Goal: Task Accomplishment & Management: Use online tool/utility

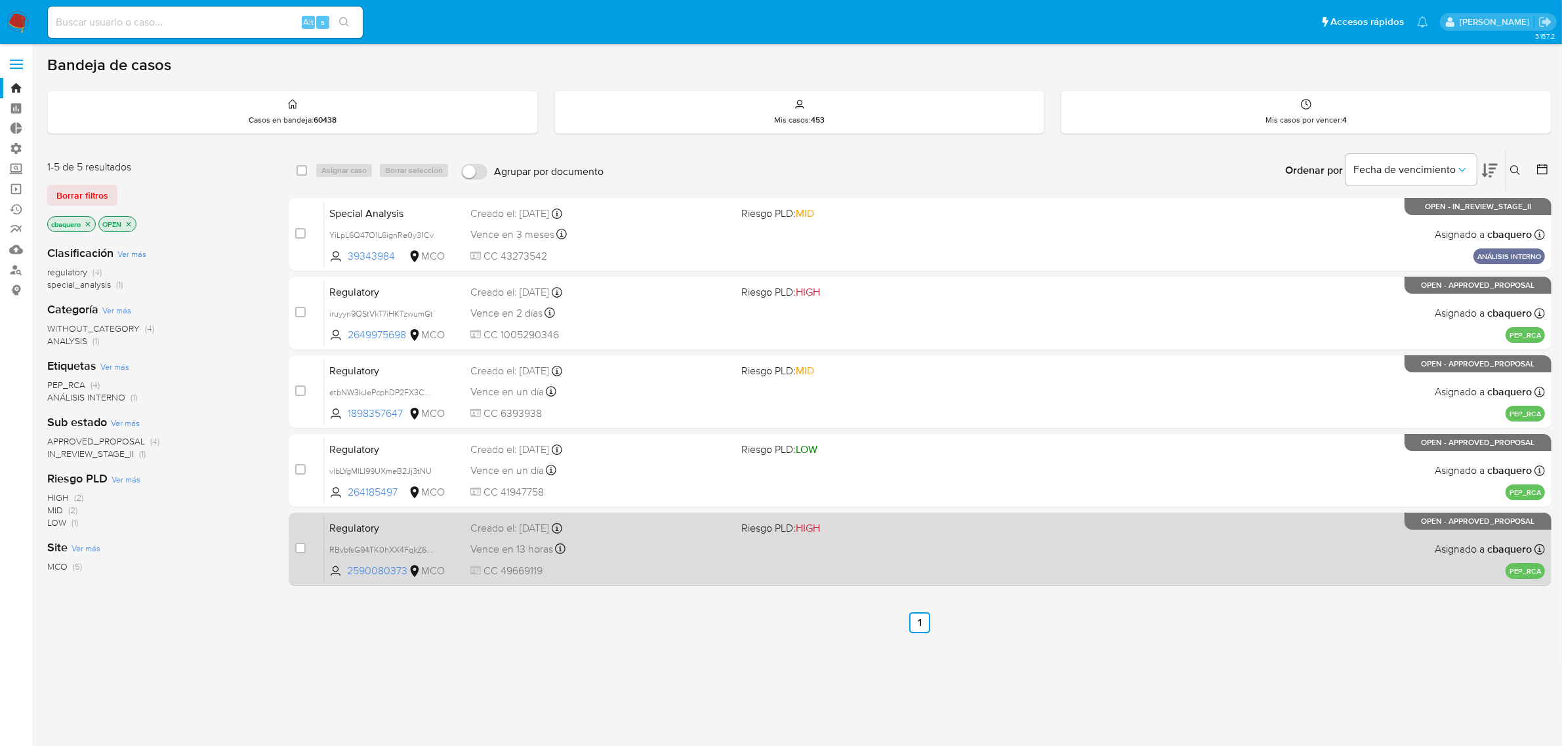
click at [620, 575] on span "CC 49669119" at bounding box center [600, 571] width 261 height 14
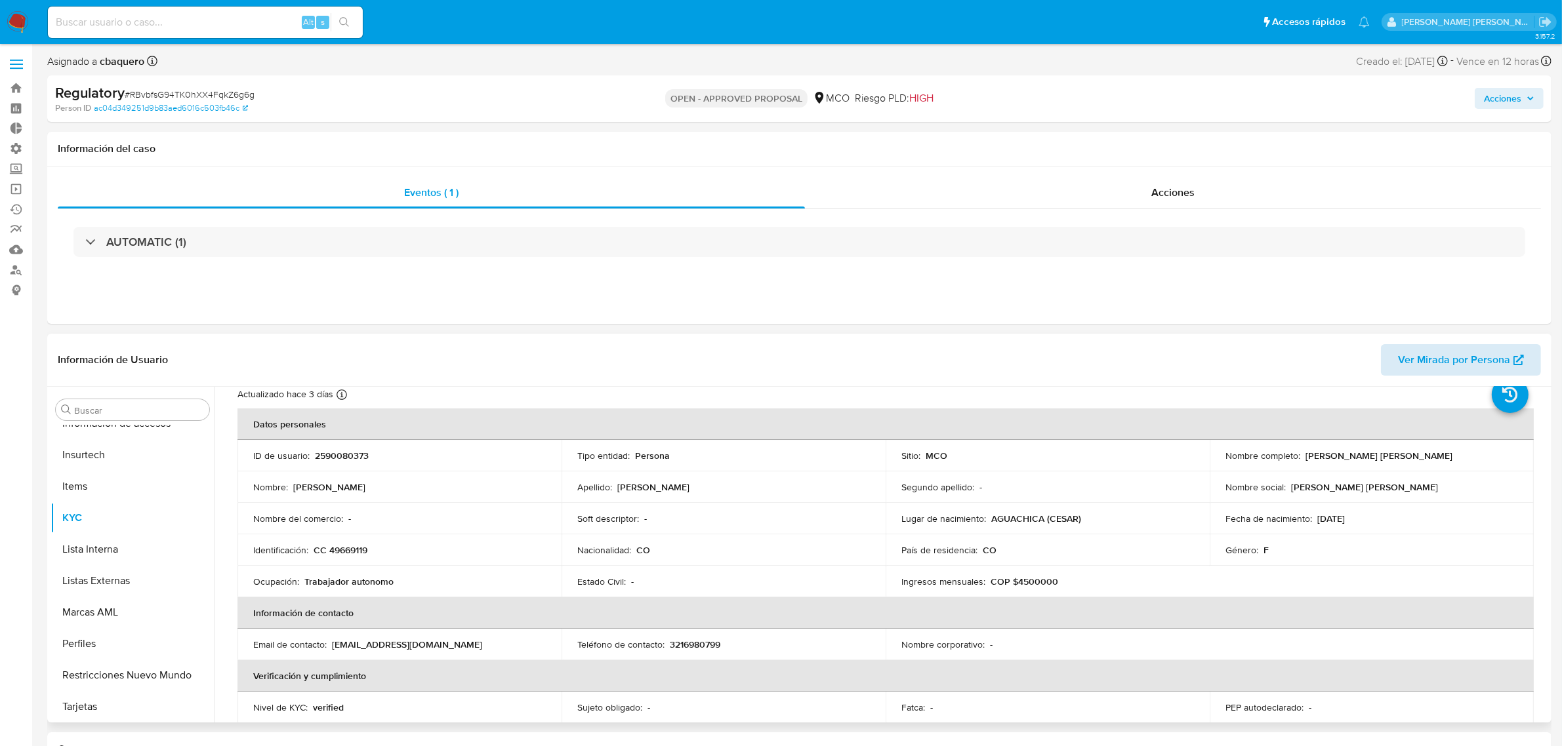
scroll to position [82, 0]
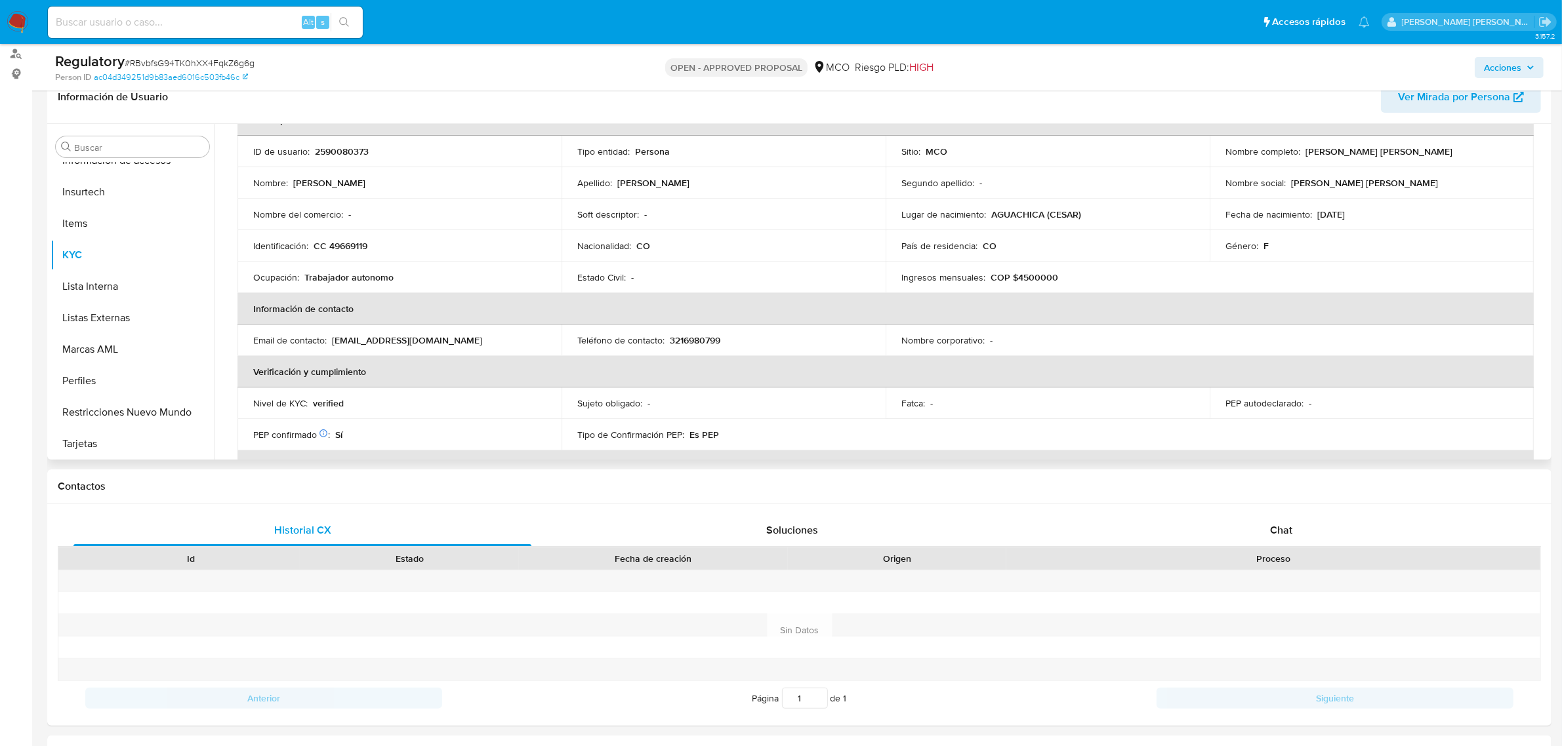
select select "10"
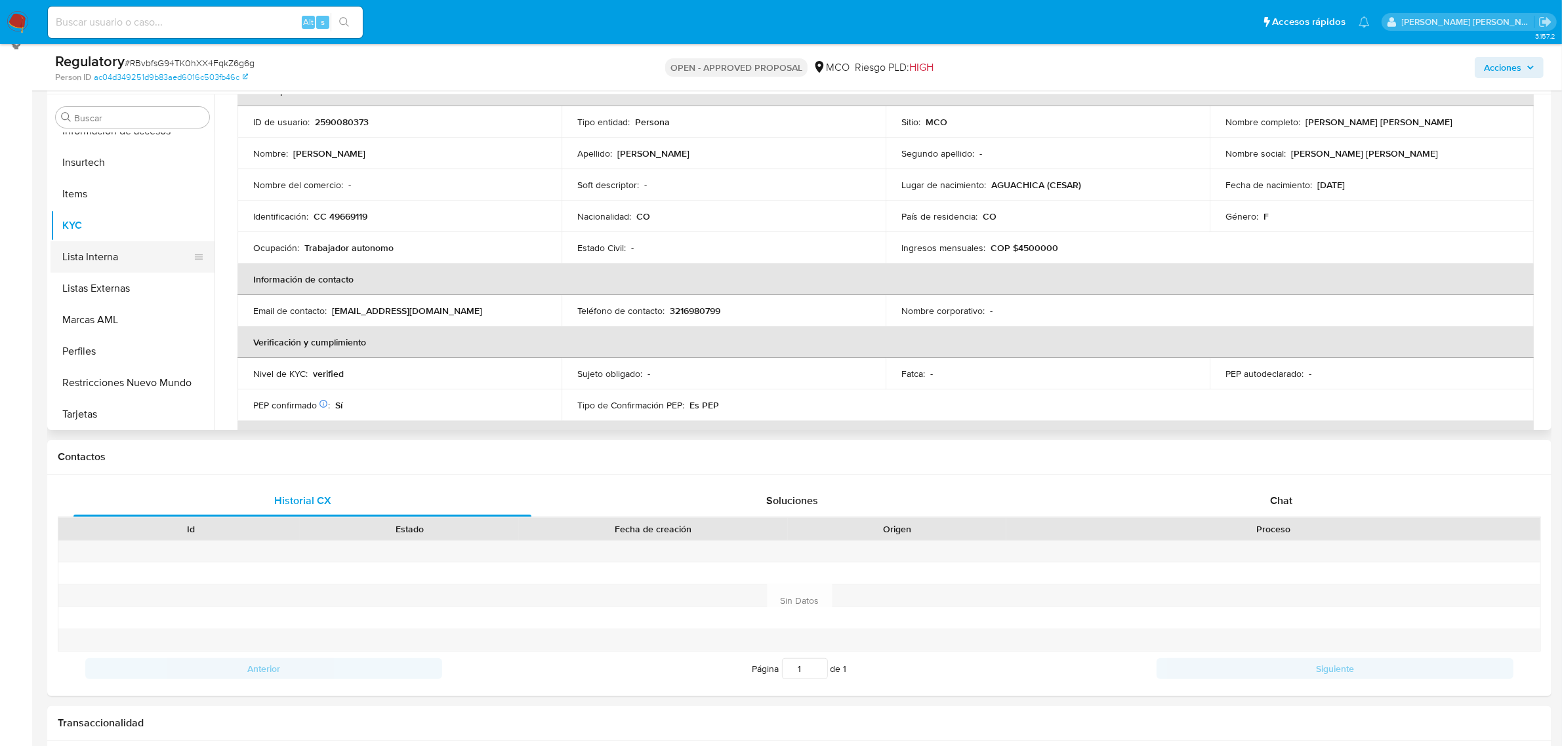
click at [96, 254] on button "Lista Interna" at bounding box center [127, 256] width 153 height 31
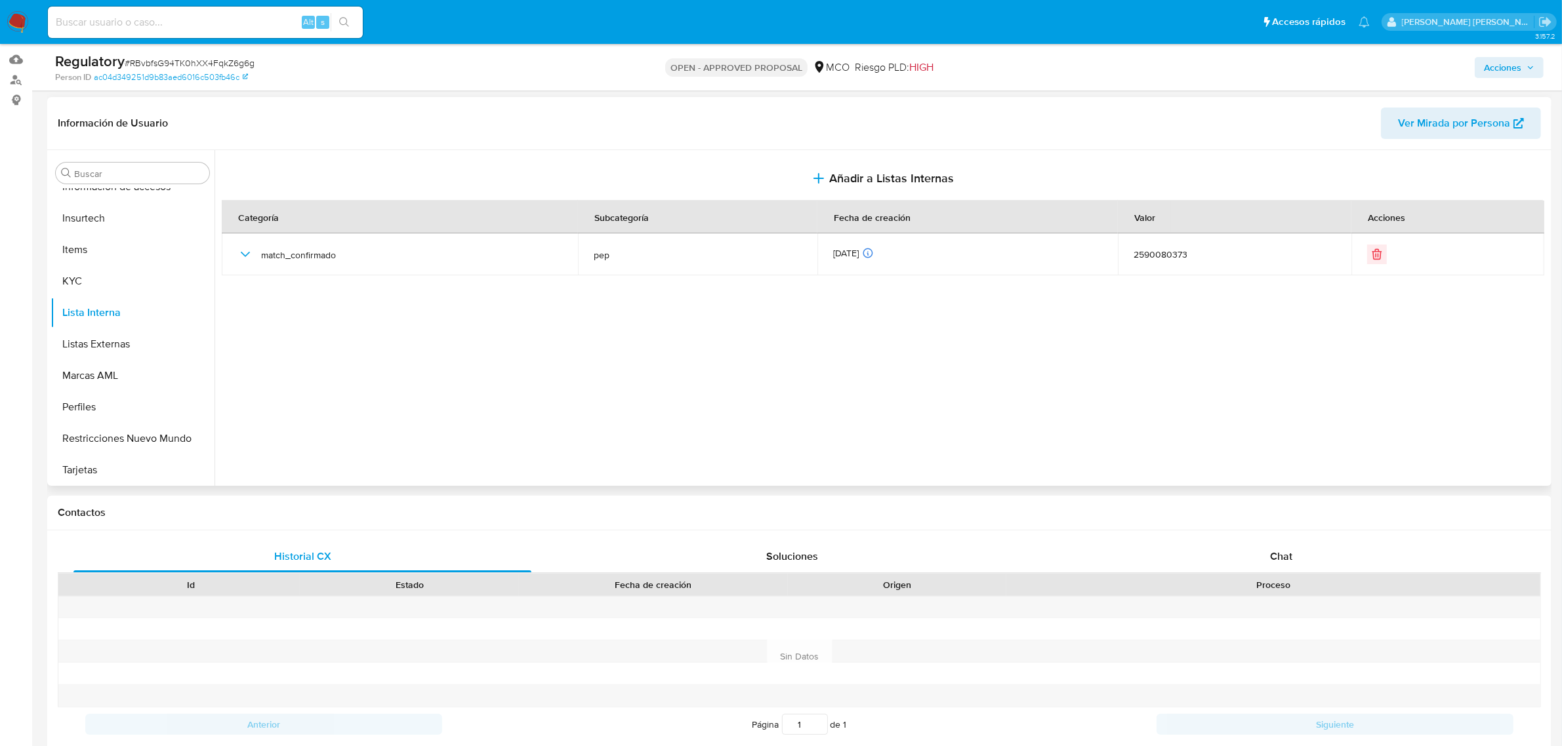
scroll to position [164, 0]
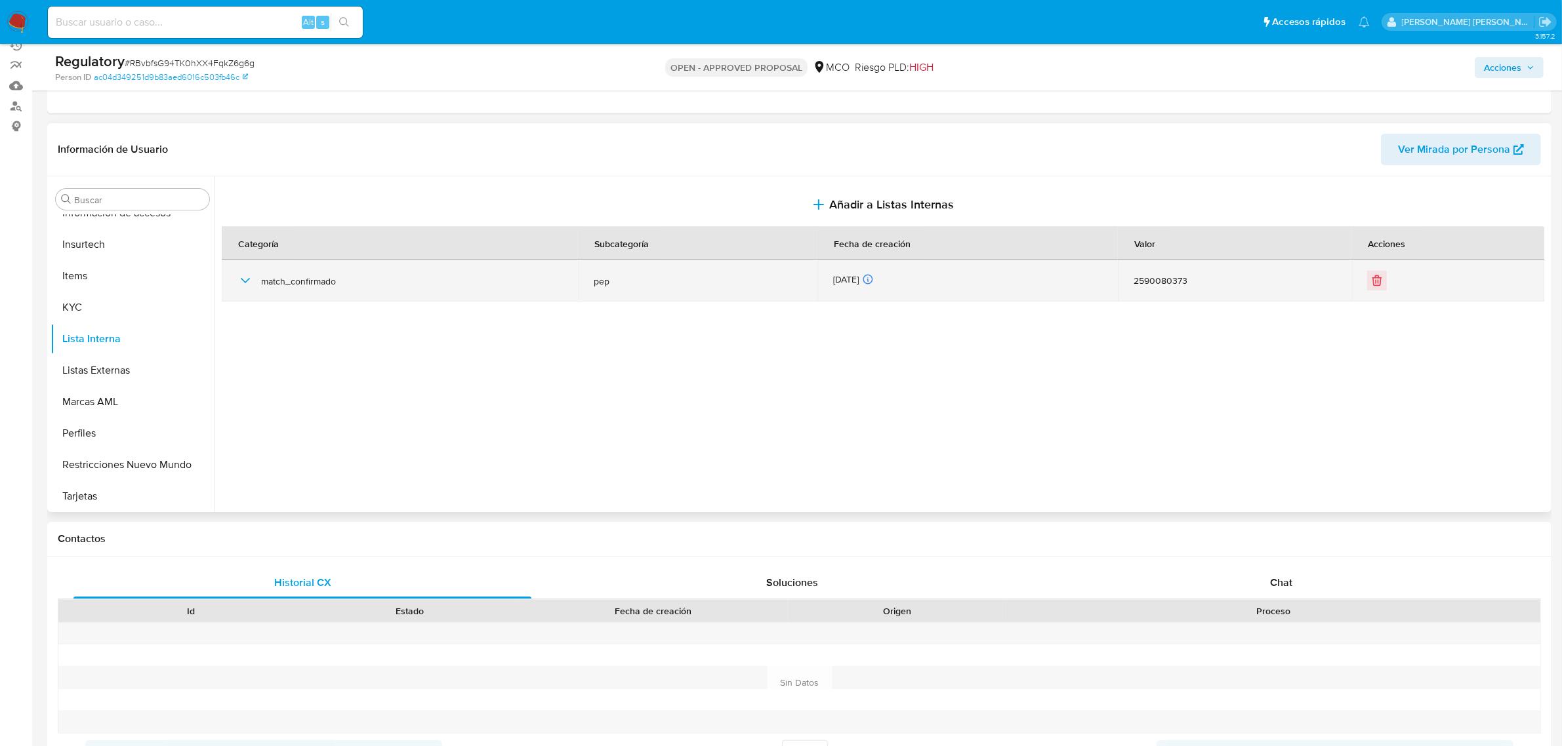
click at [250, 281] on icon "button" at bounding box center [245, 281] width 16 height 16
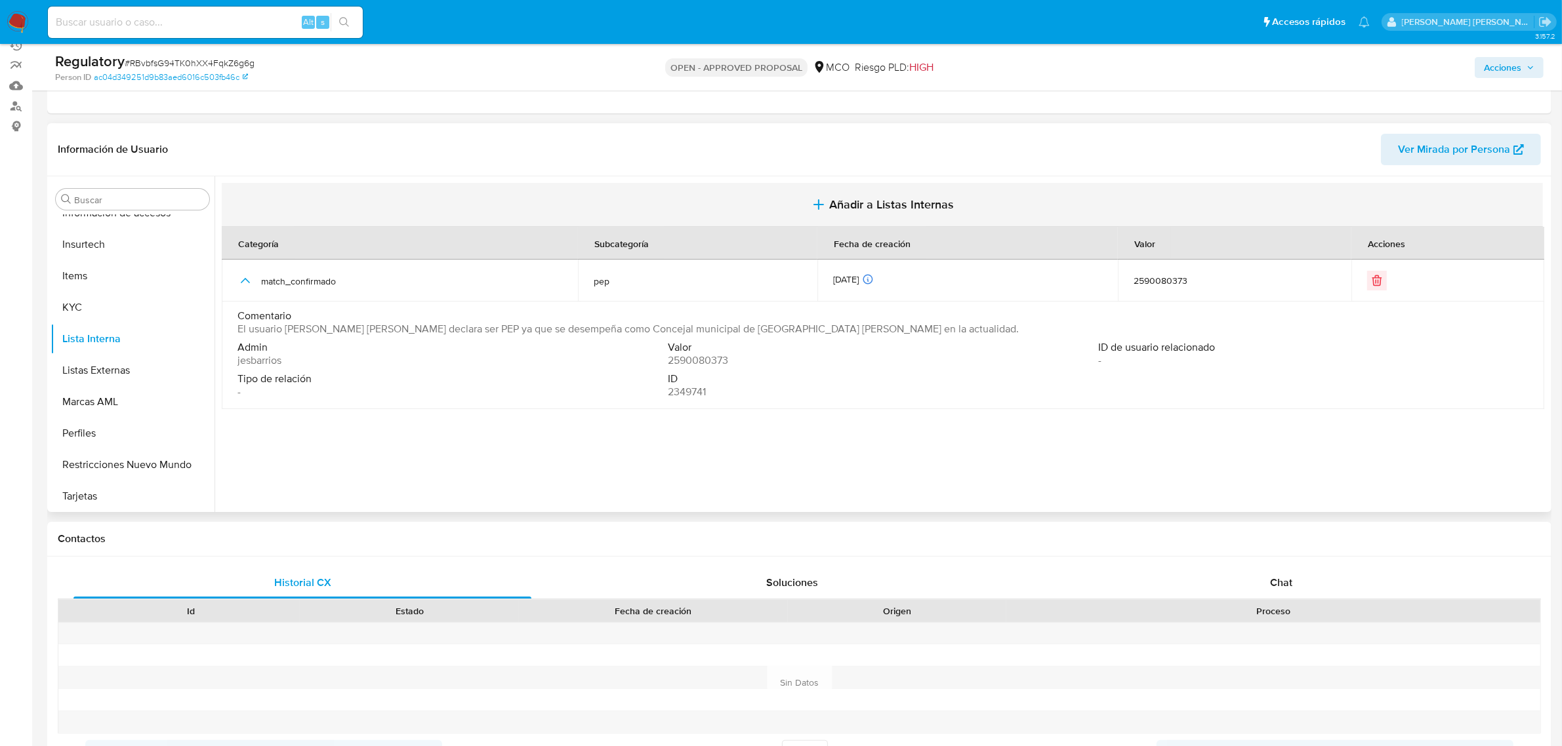
click at [846, 201] on span "Añadir a Listas Internas" at bounding box center [891, 204] width 125 height 14
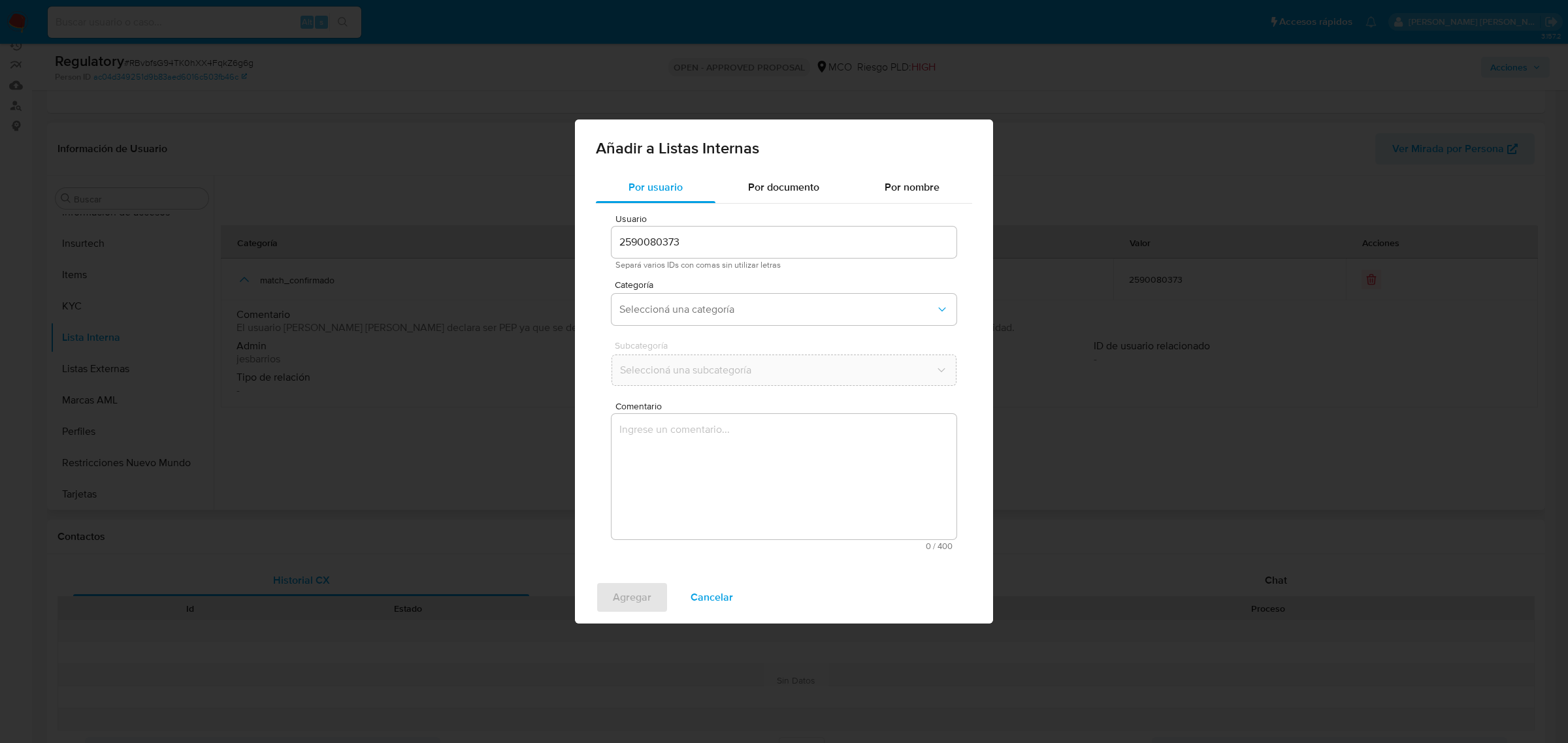
click at [661, 327] on div "Categoría Seleccioná una categoría" at bounding box center [784, 305] width 345 height 51
drag, startPoint x: 651, startPoint y: 309, endPoint x: 652, endPoint y: 319, distance: 10.0
click at [652, 309] on span "Seleccioná una categoría" at bounding box center [777, 309] width 316 height 13
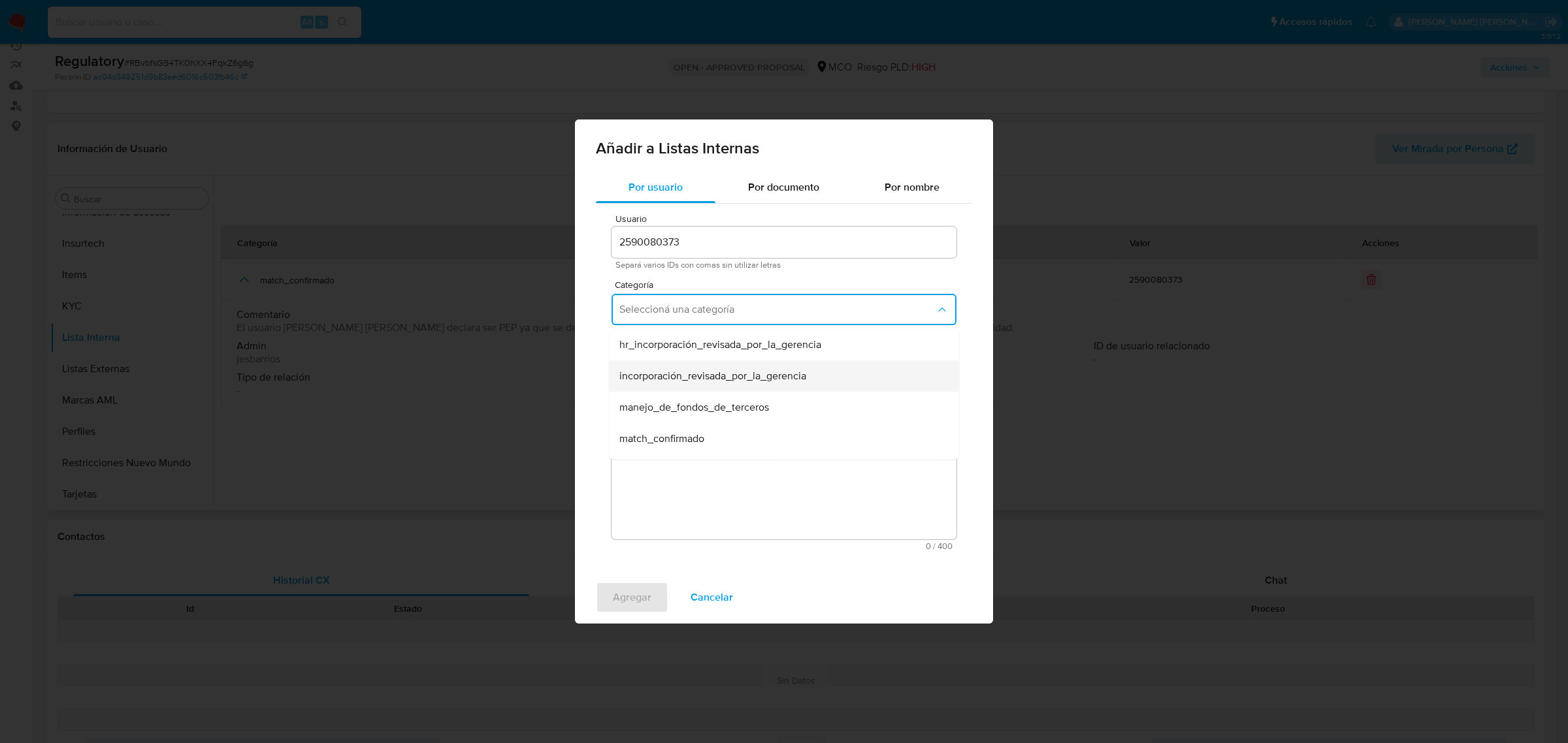
click at [645, 373] on span "incorporación_revisada_por_la_gerencia" at bounding box center [713, 375] width 187 height 13
click at [686, 365] on span "Seleccioná una subcategoría" at bounding box center [777, 370] width 316 height 13
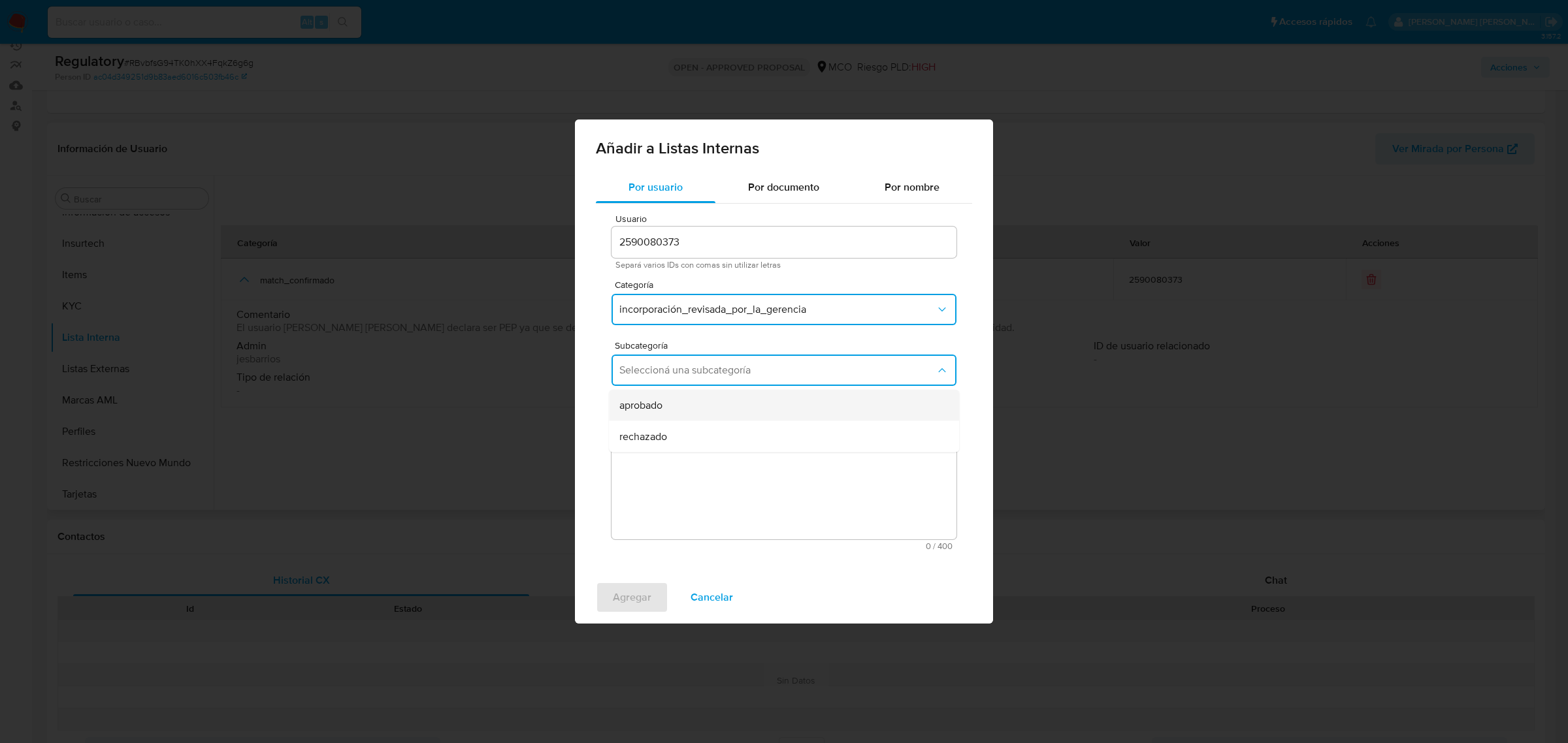
click at [662, 399] on span "aprobado" at bounding box center [641, 405] width 43 height 13
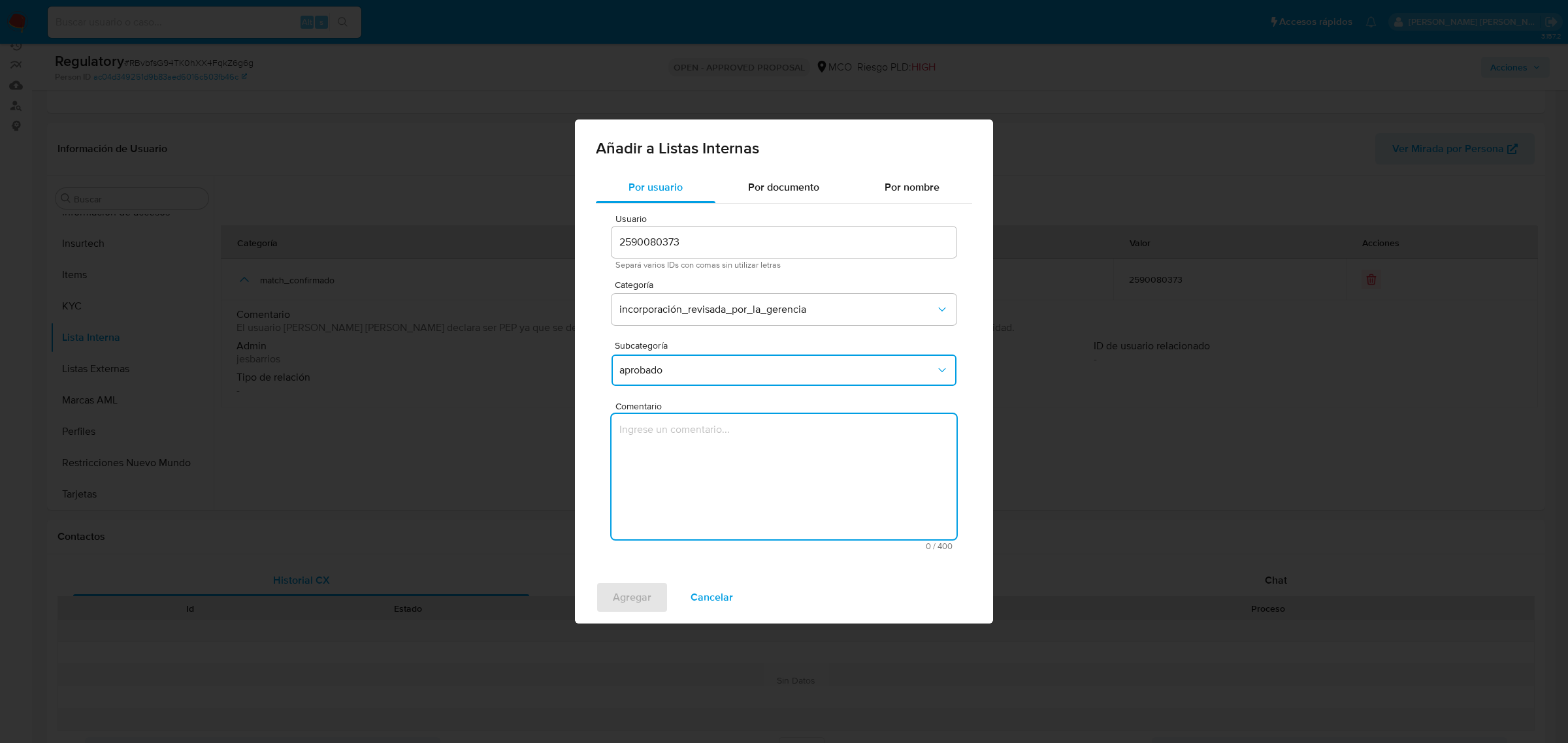
click at [724, 429] on textarea "Comentario" at bounding box center [784, 477] width 345 height 125
type textarea "Se aprueba vinculación de PEP al no encontrar evidencia de noticias negativas"
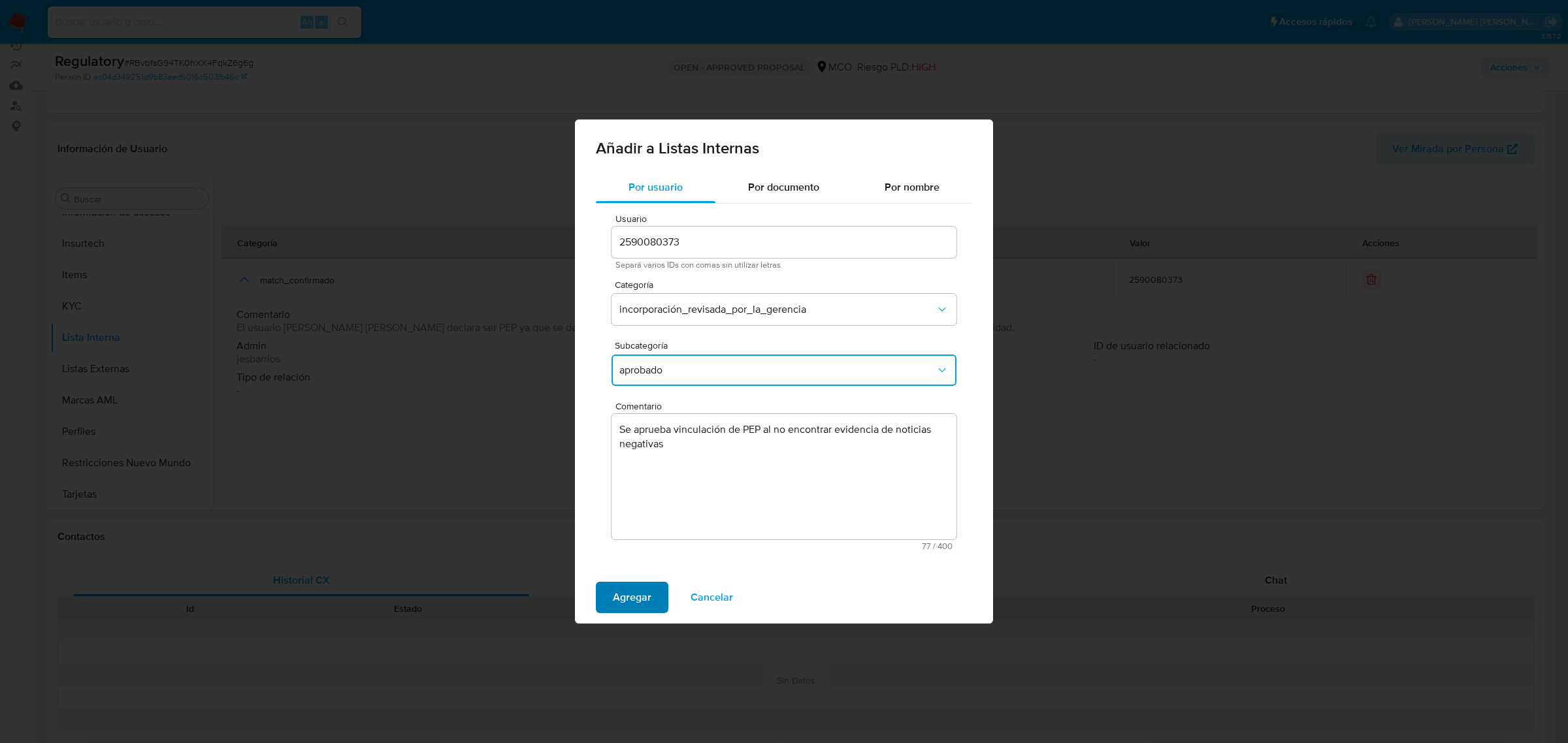
click at [622, 589] on span "Agregar" at bounding box center [632, 598] width 39 height 29
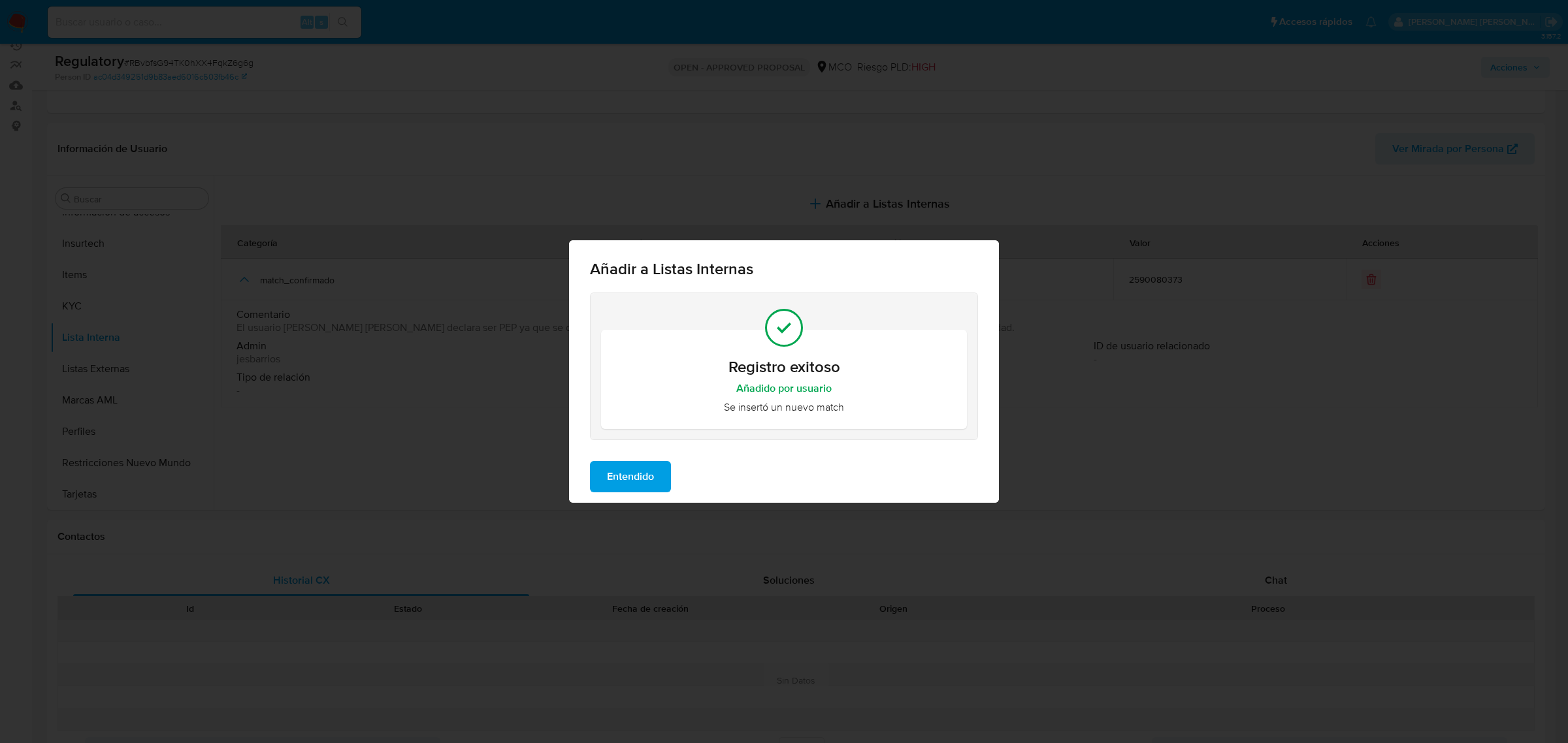
click at [632, 484] on span "Entendido" at bounding box center [630, 476] width 47 height 29
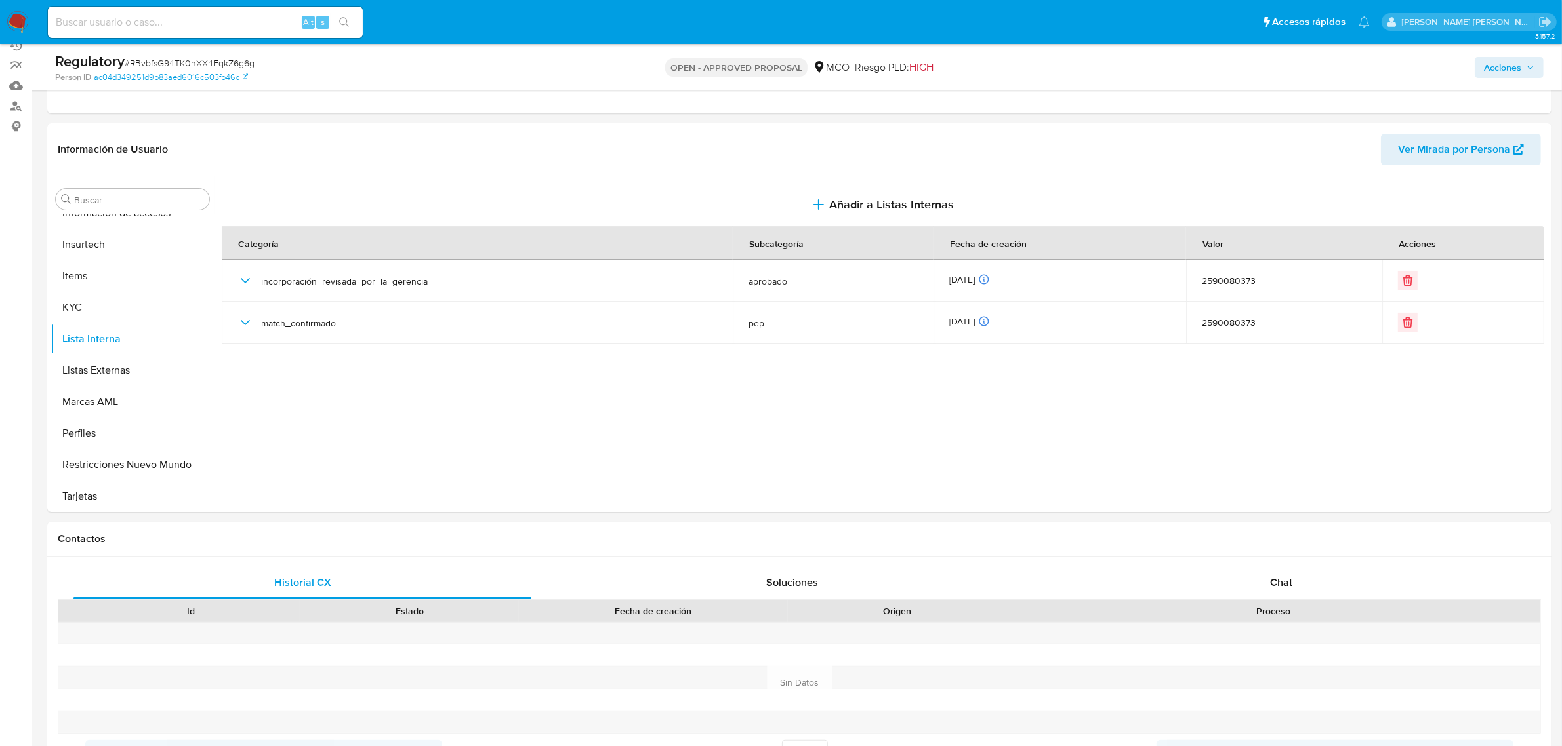
click at [1513, 68] on span "Acciones" at bounding box center [1502, 67] width 37 height 21
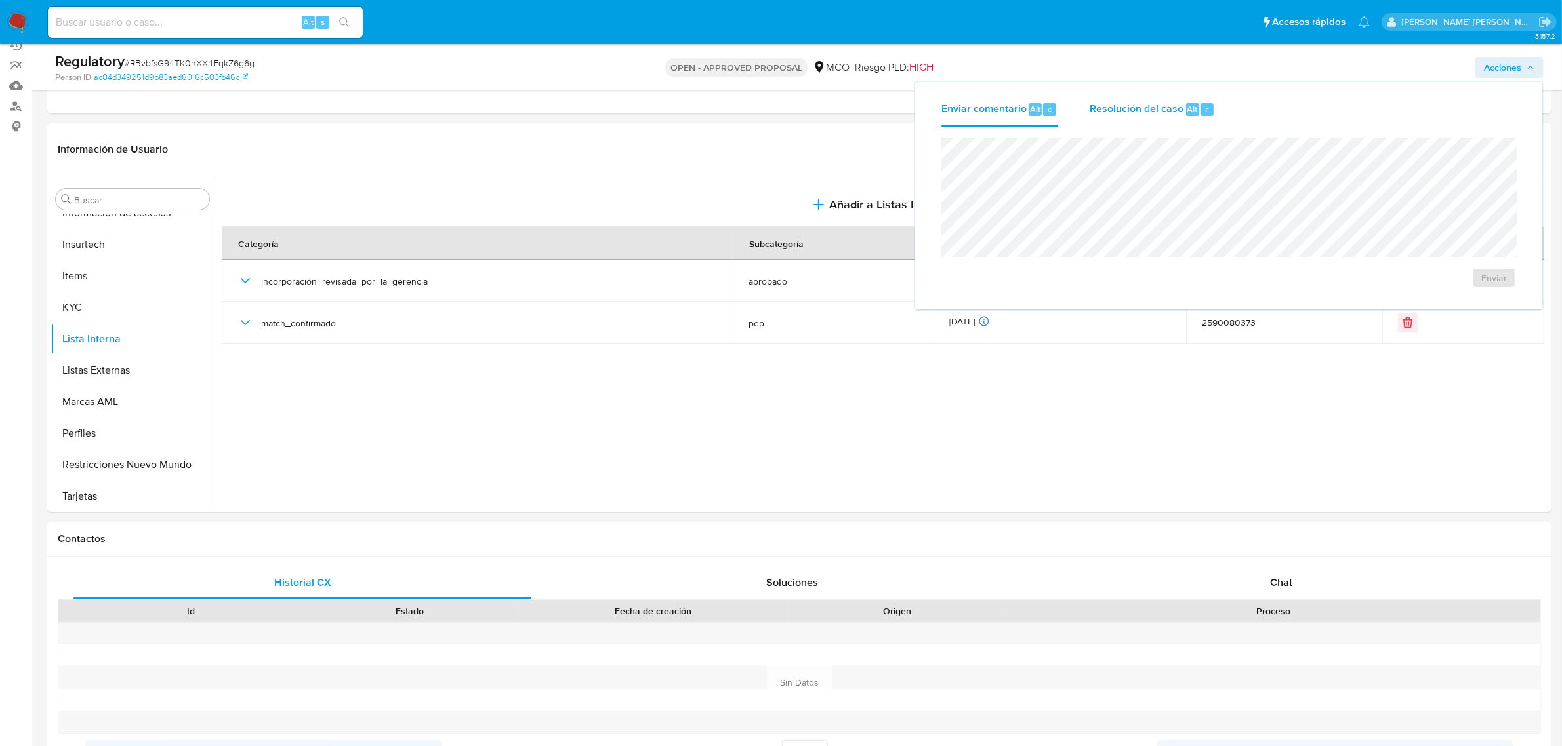
click at [1135, 102] on span "Resolución del caso" at bounding box center [1136, 108] width 94 height 15
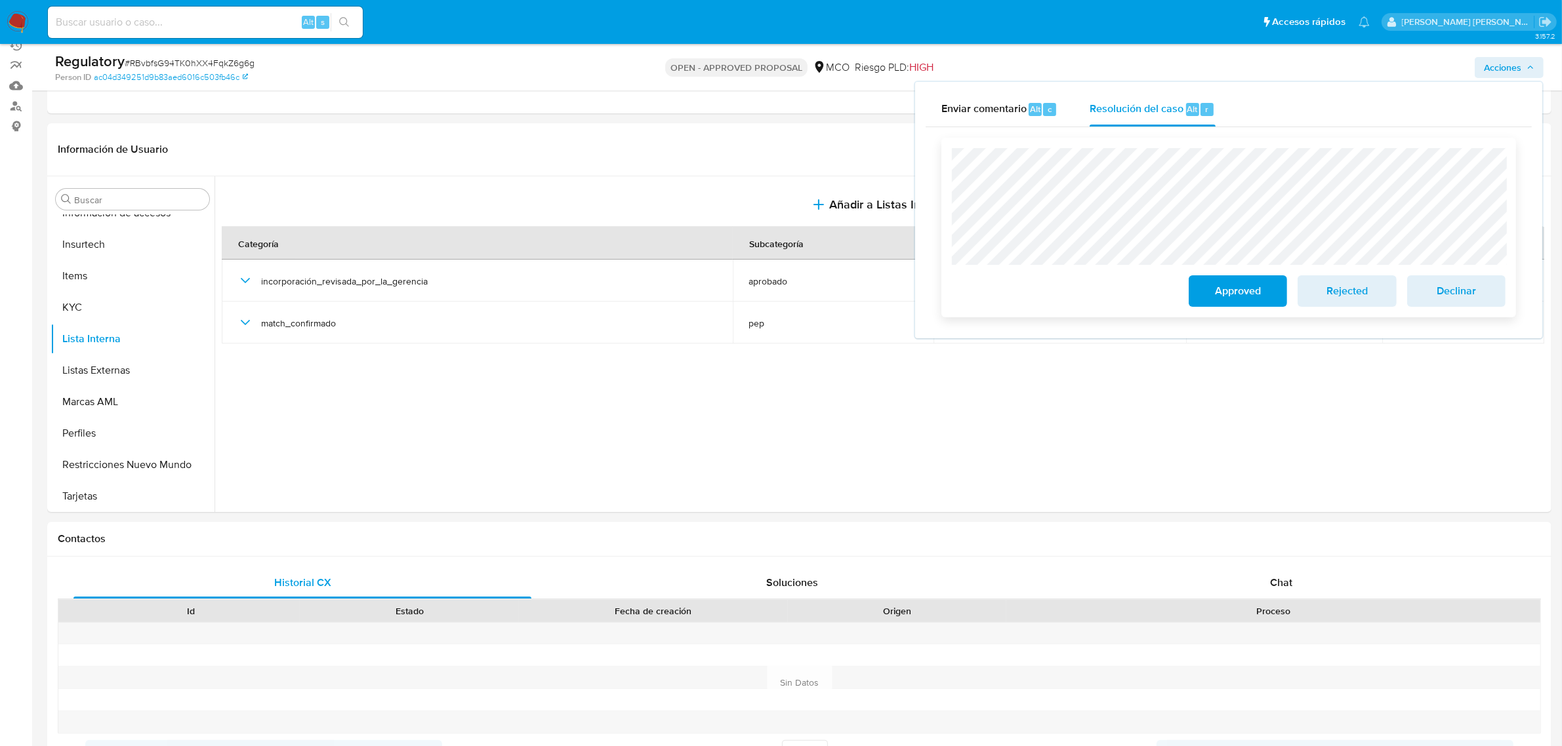
click at [1217, 302] on span "Approved" at bounding box center [1238, 291] width 64 height 29
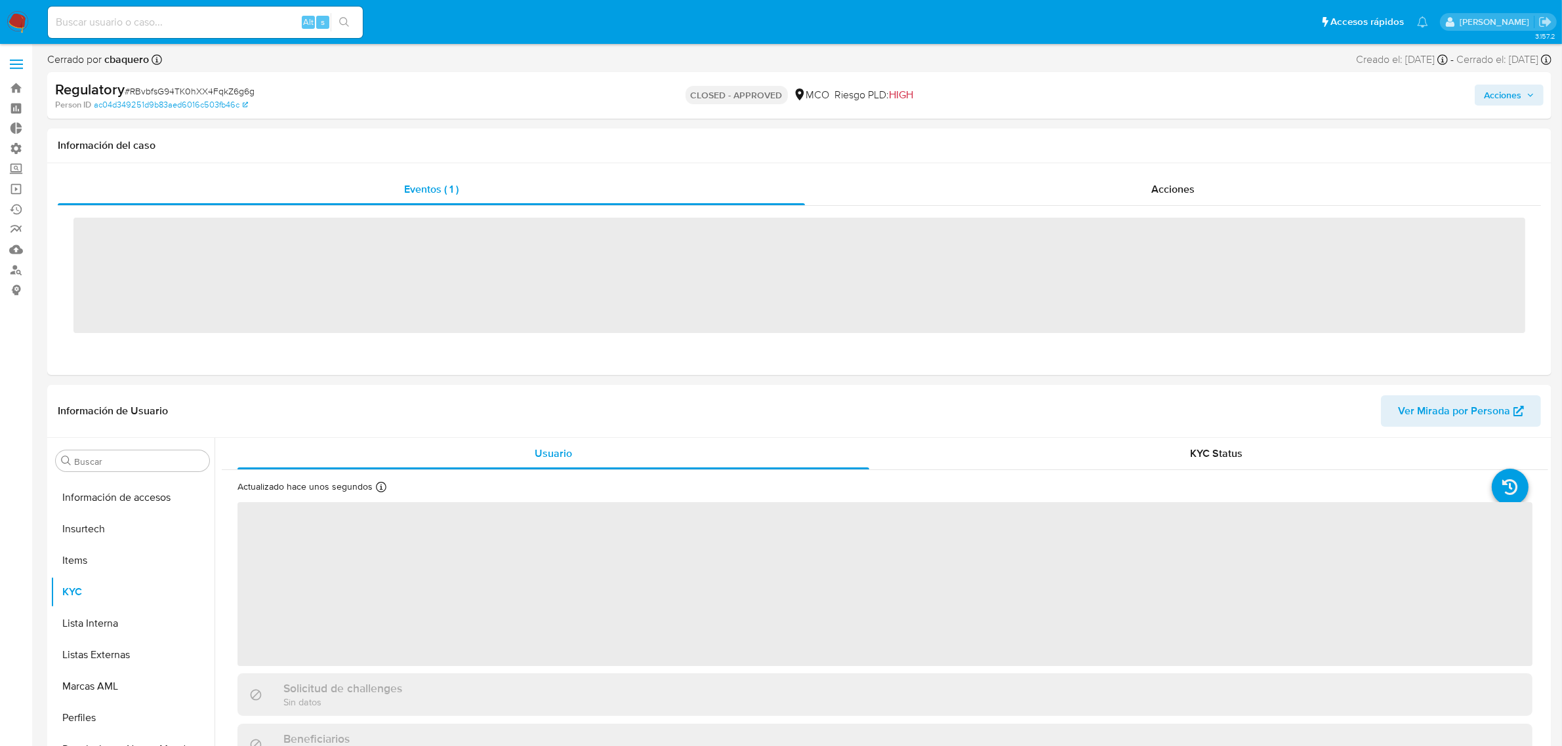
scroll to position [553, 0]
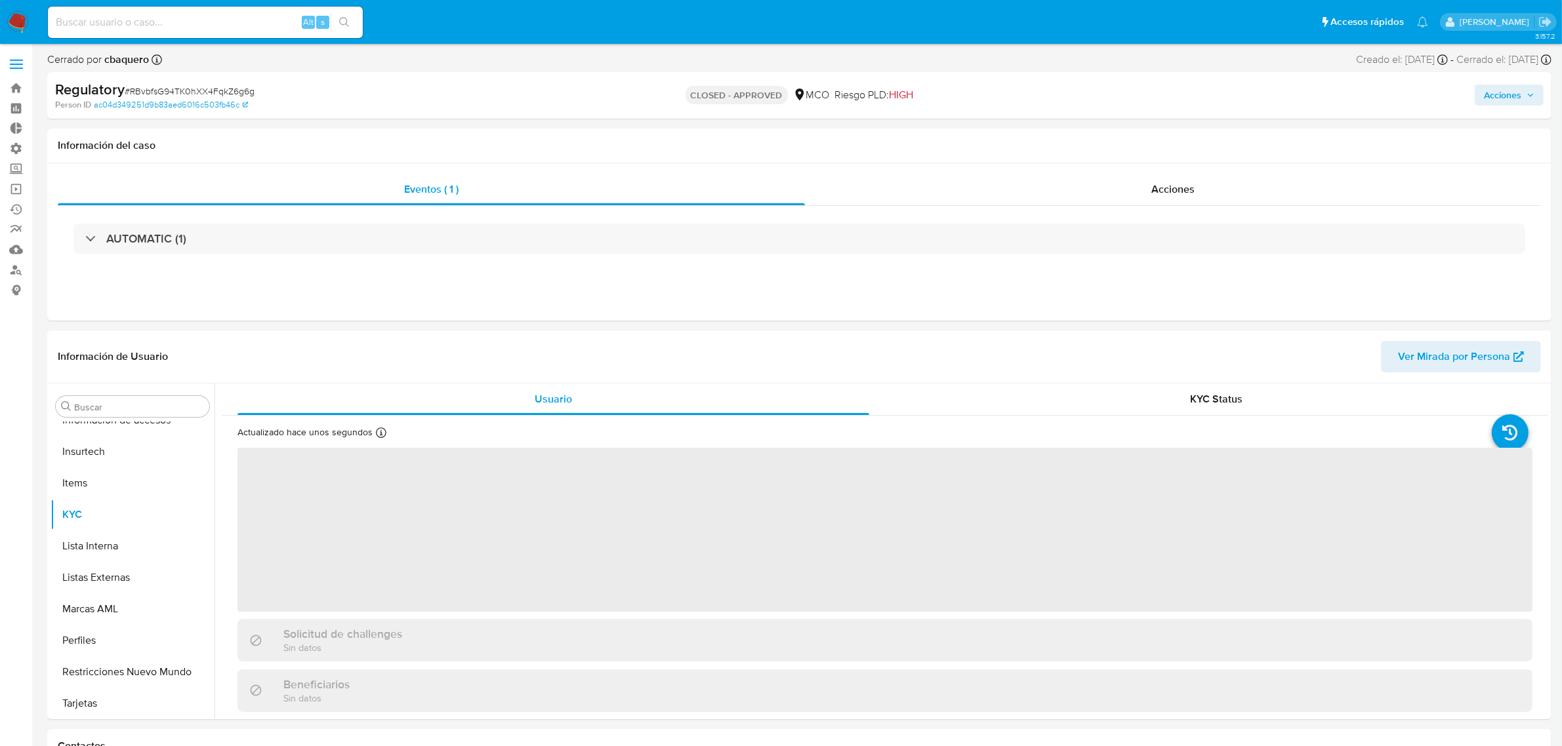
click at [24, 23] on img at bounding box center [18, 22] width 22 height 22
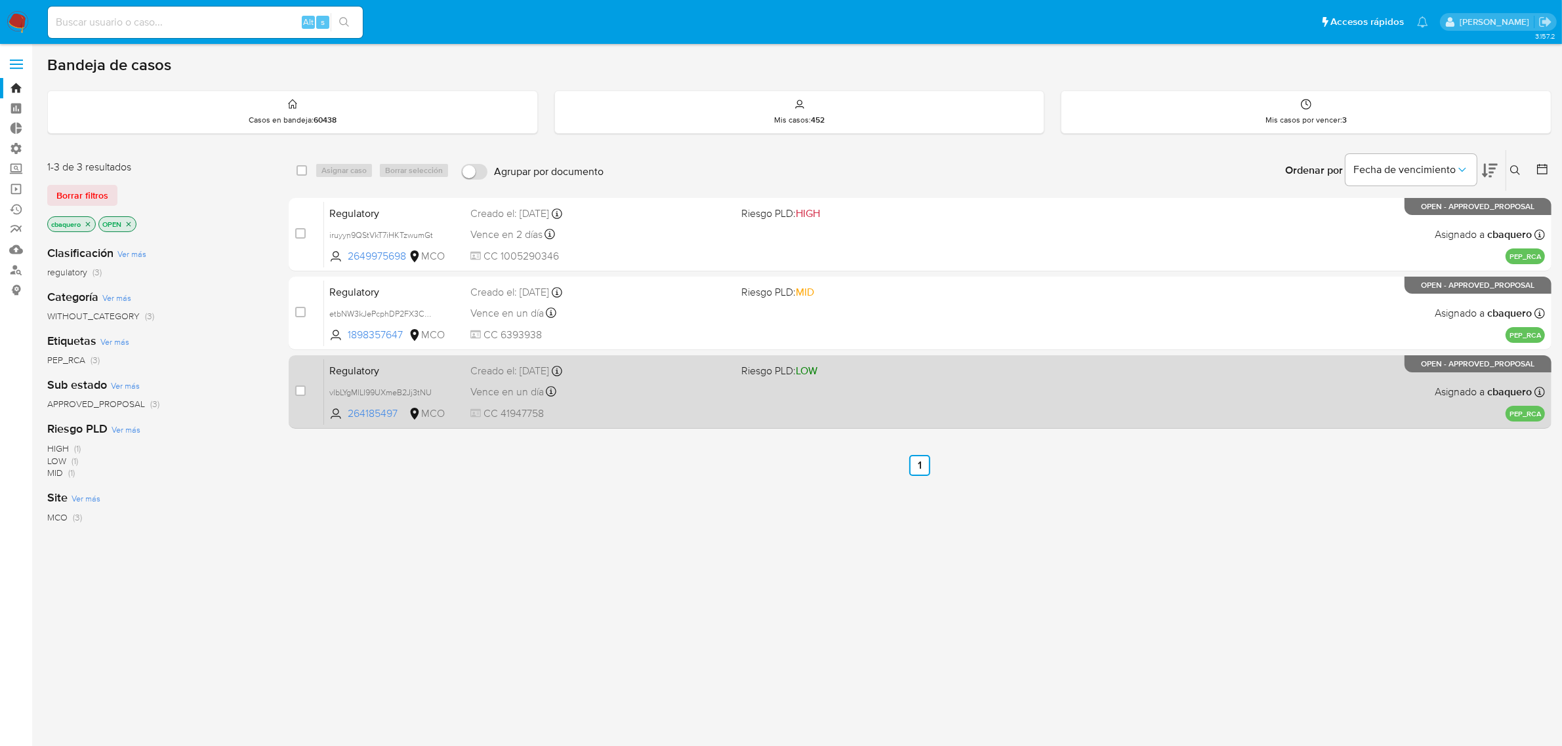
click at [659, 386] on div "Vence en un día Vence el [DATE] 10:36:13" at bounding box center [600, 392] width 261 height 18
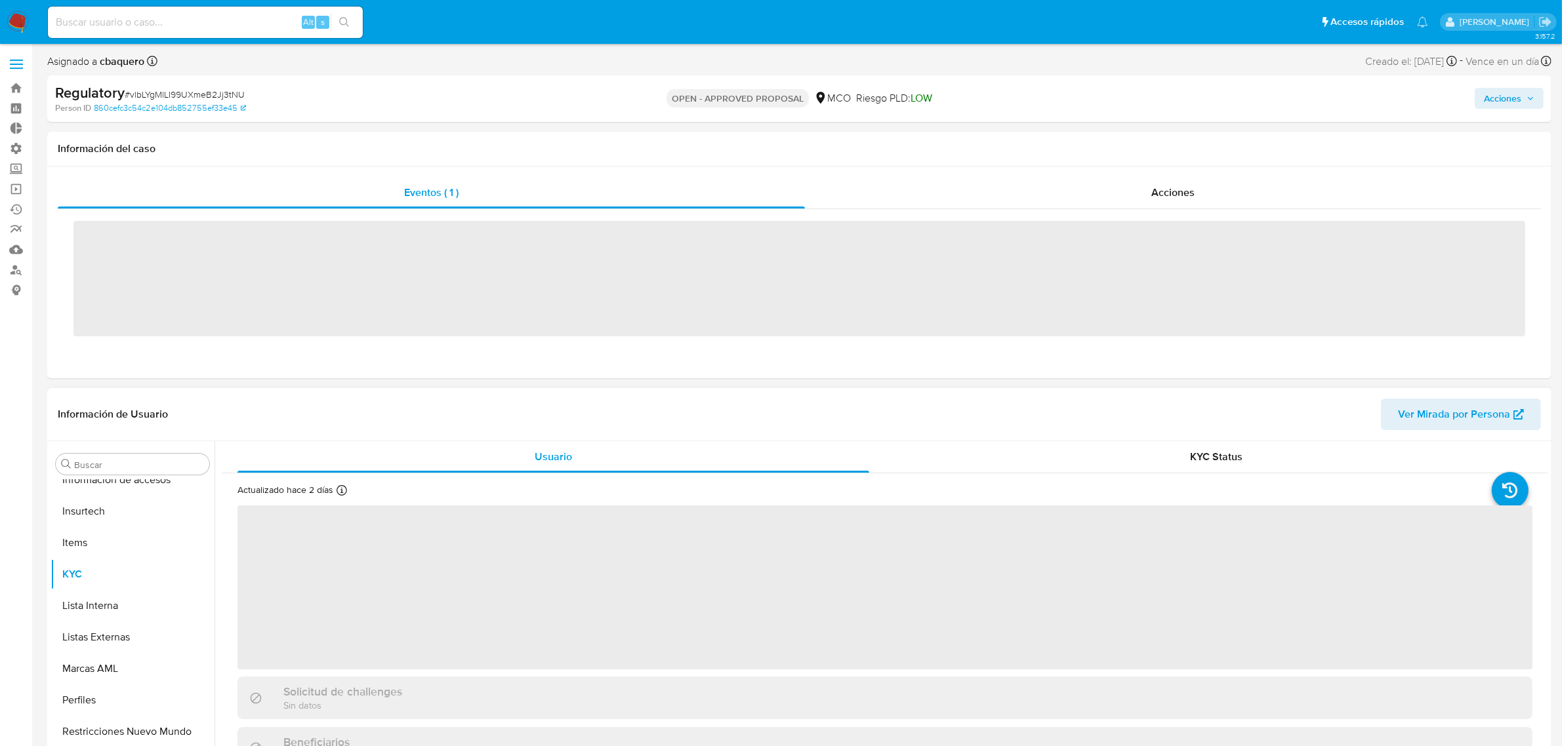
scroll to position [553, 0]
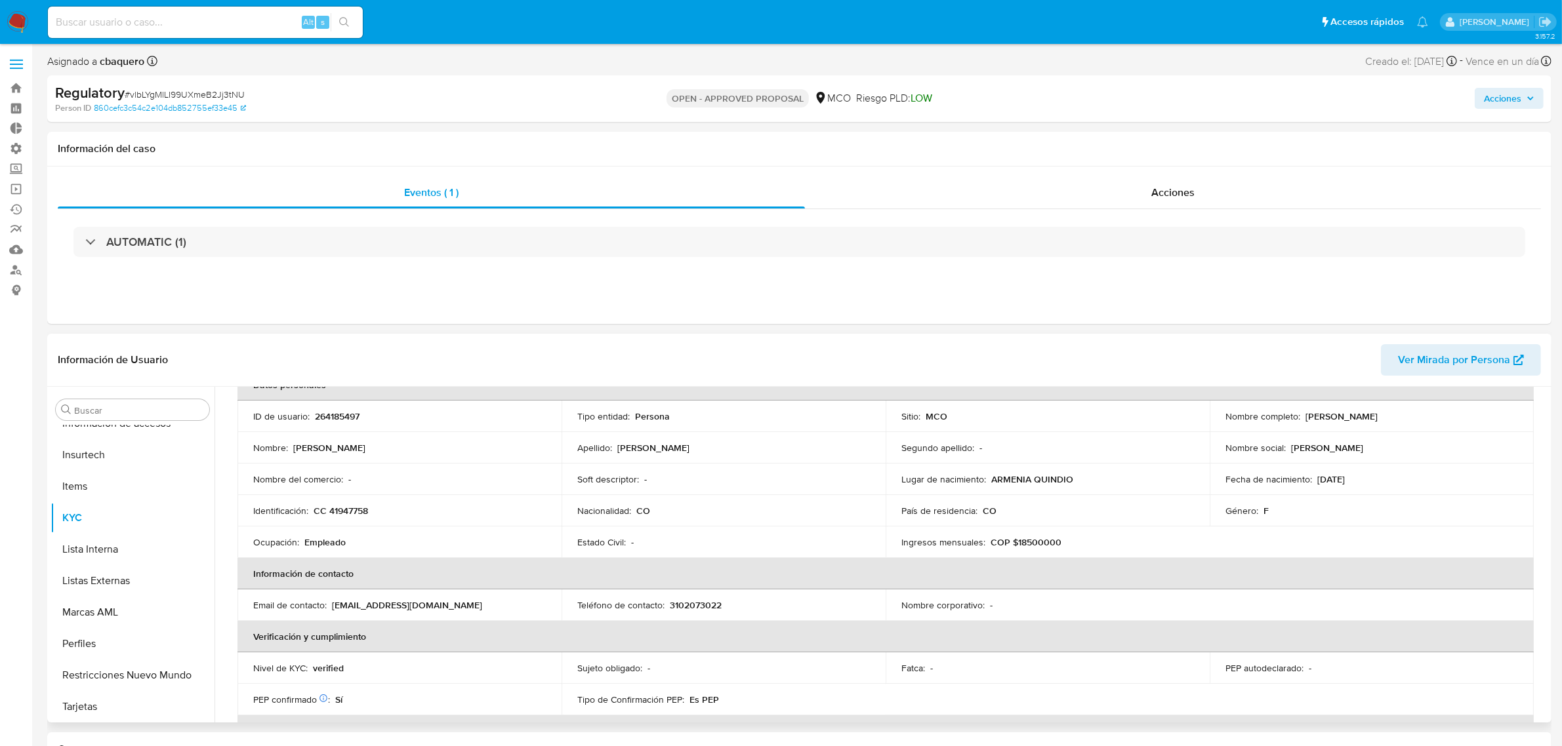
select select "10"
drag, startPoint x: 1408, startPoint y: 424, endPoint x: 1302, endPoint y: 420, distance: 105.7
click at [1302, 420] on td "Nombre completo : Gladys Gutierrez Buitrago" at bounding box center [1372, 414] width 324 height 31
copy p "Gladys Gutierrez Buitrago"
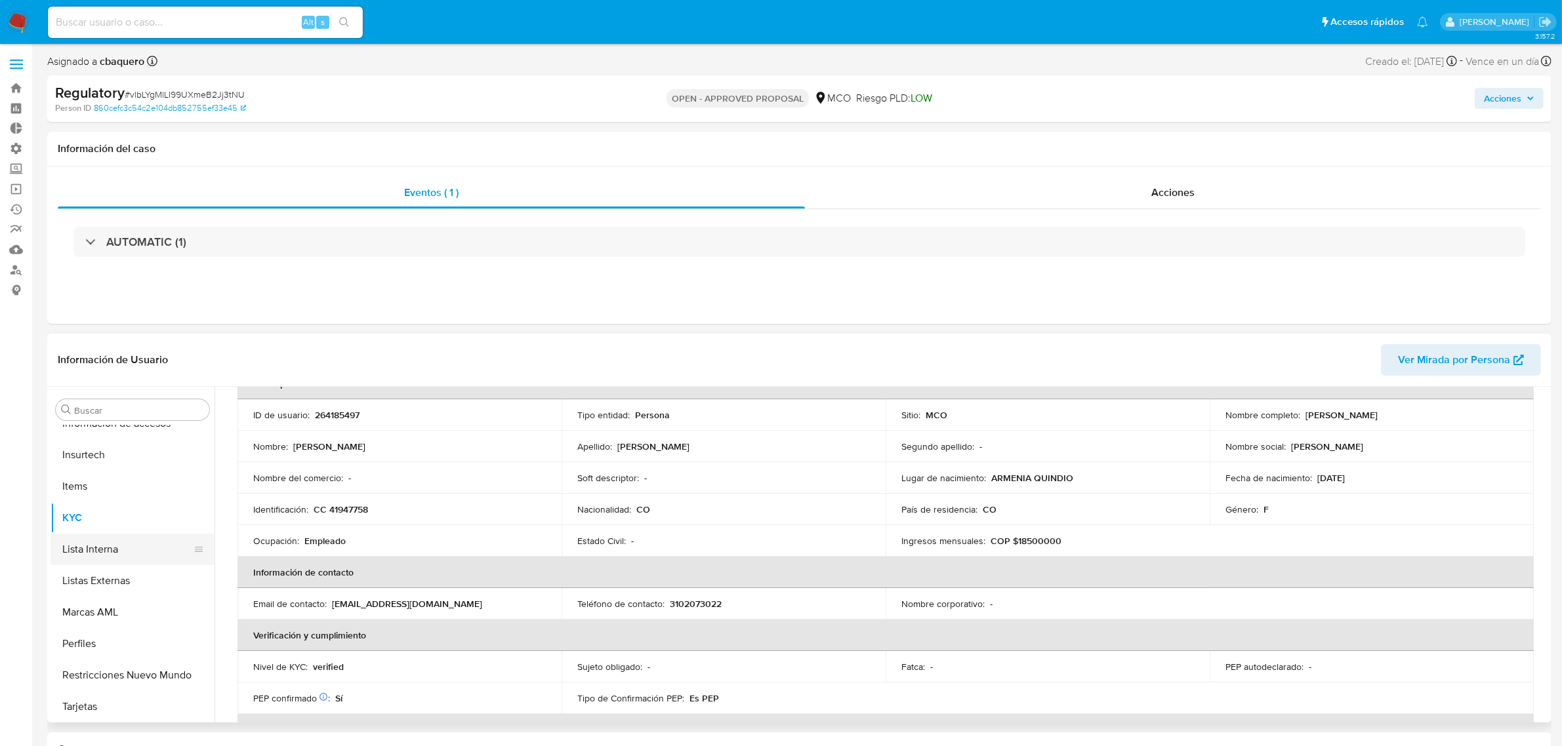
click at [100, 551] on button "Lista Interna" at bounding box center [127, 549] width 153 height 31
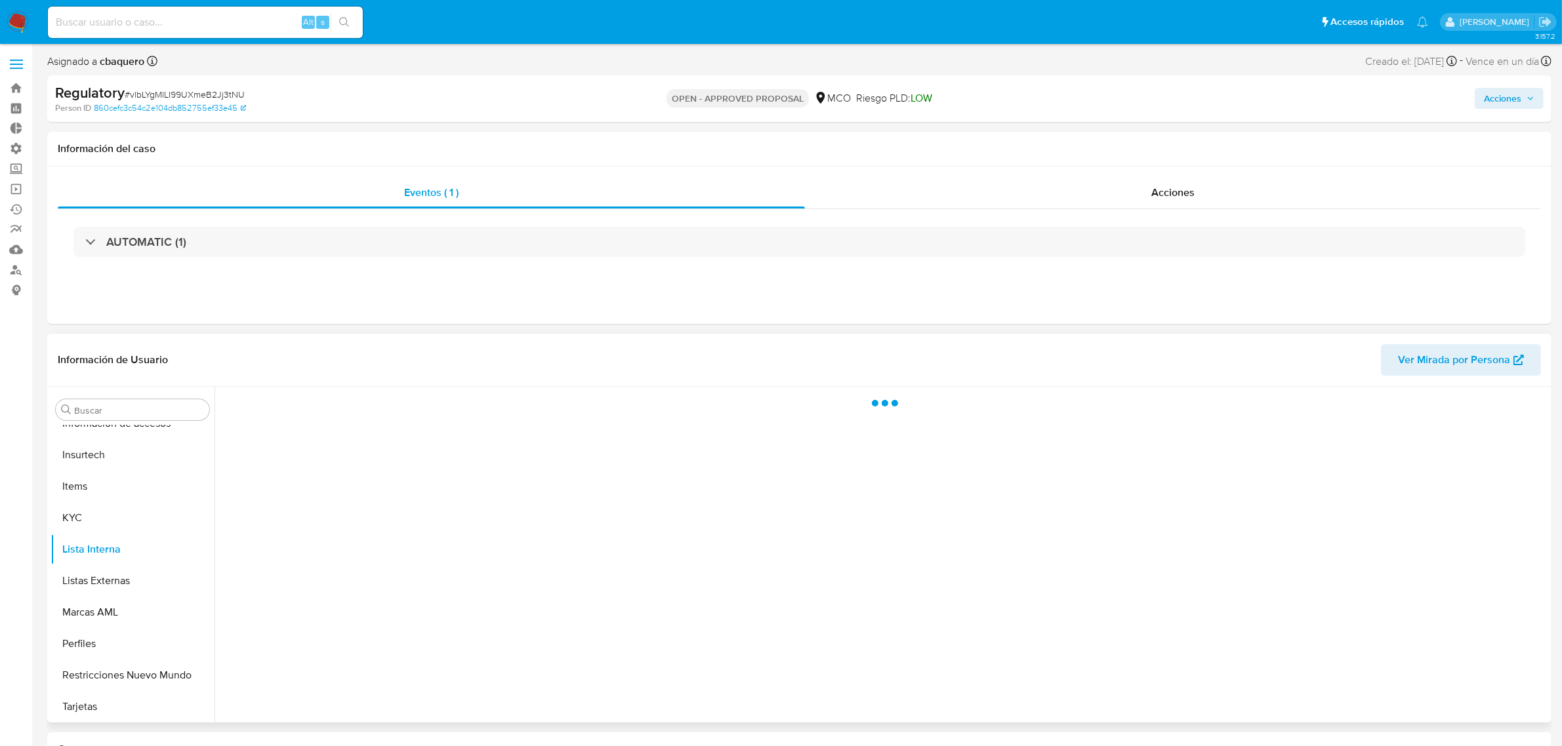
scroll to position [0, 0]
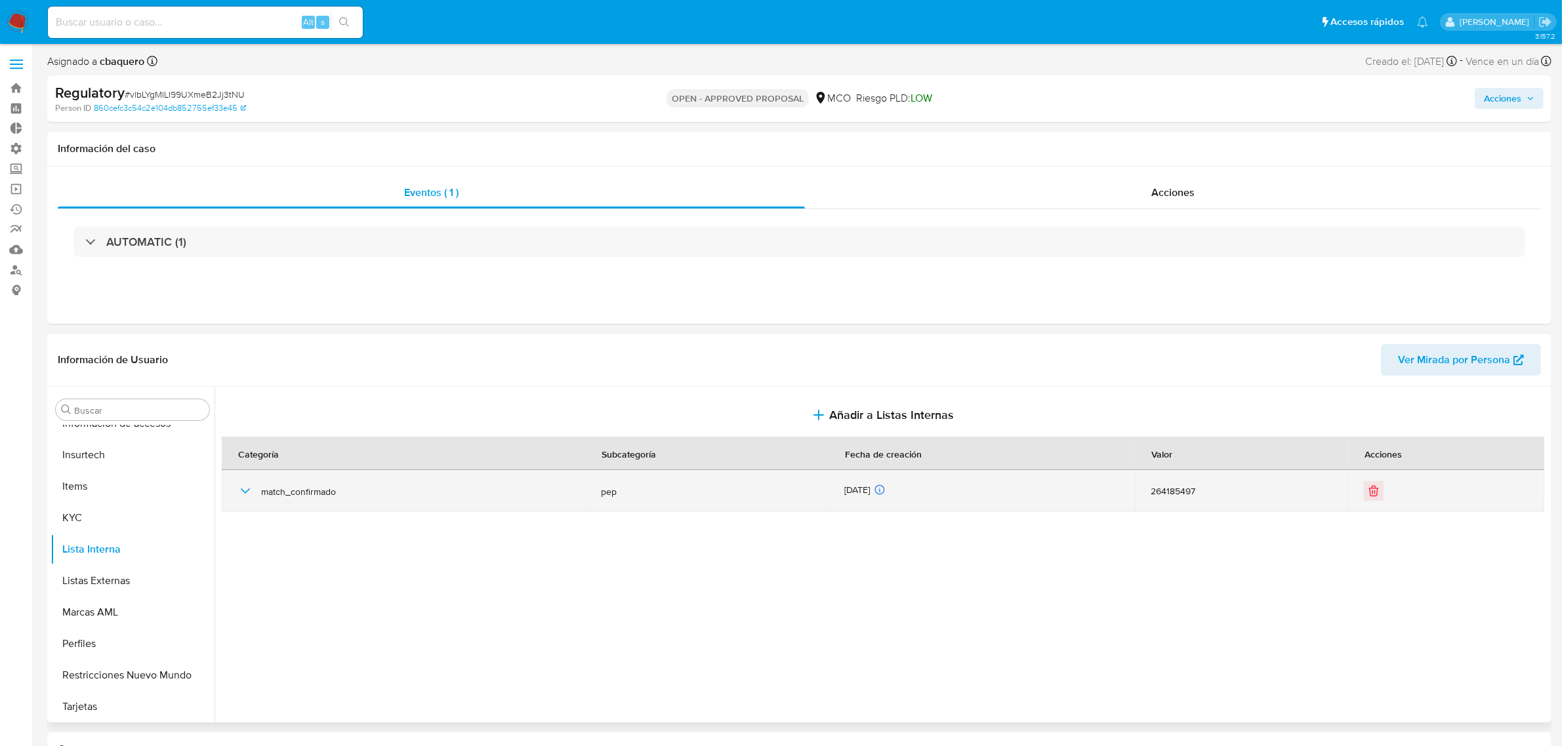
click at [243, 487] on icon "button" at bounding box center [245, 491] width 16 height 16
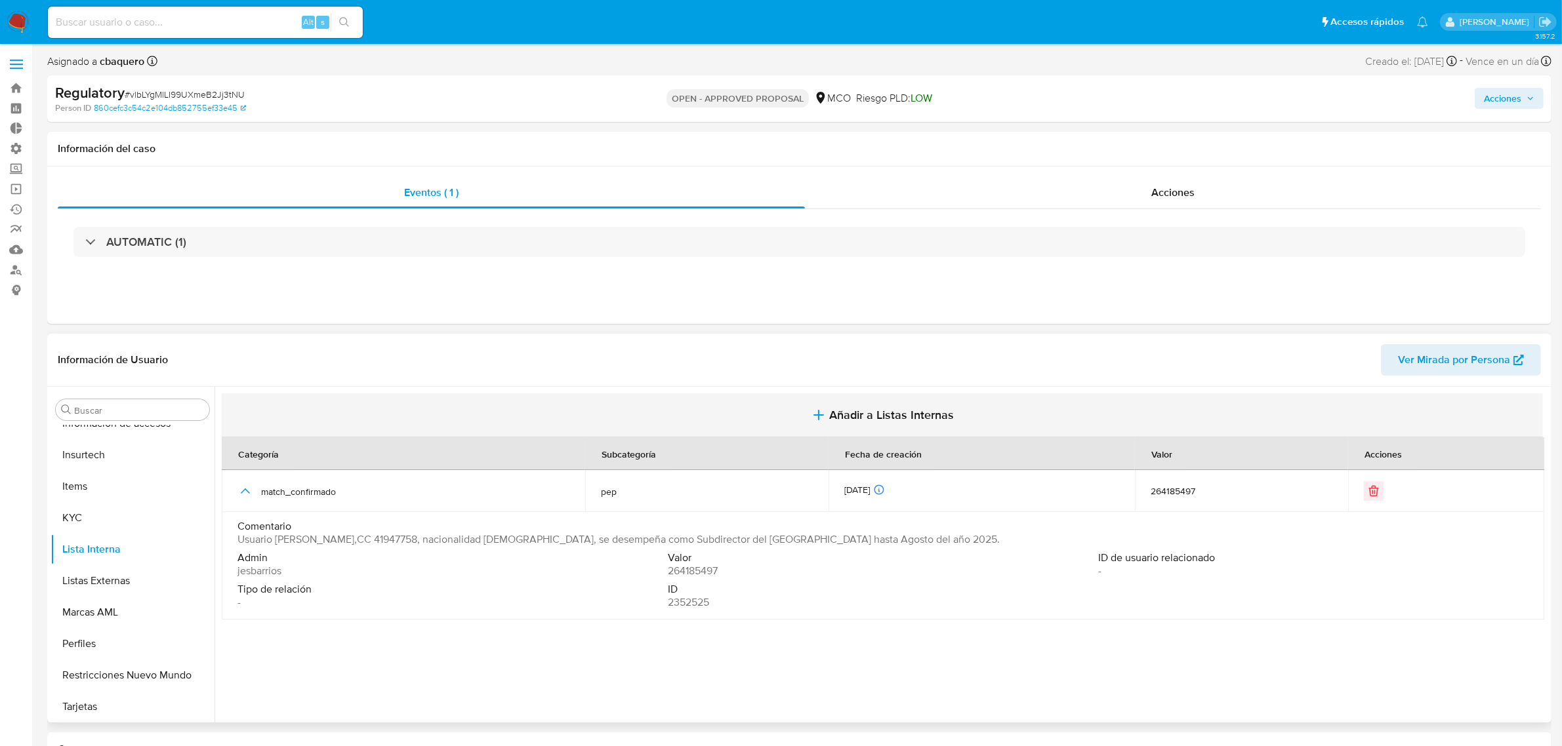
click at [866, 415] on span "Añadir a Listas Internas" at bounding box center [891, 415] width 125 height 14
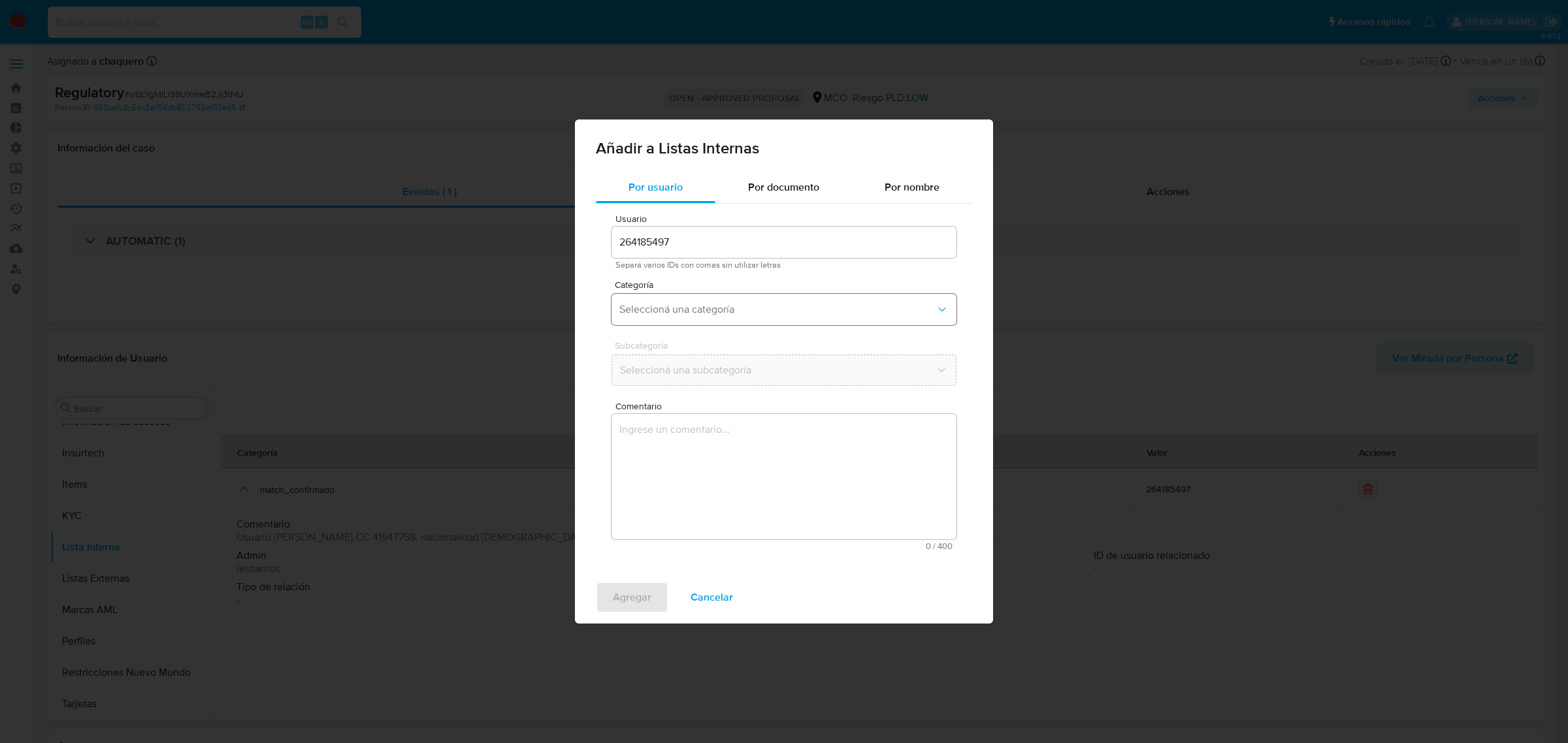
click at [686, 304] on button "Seleccioná una categoría" at bounding box center [784, 309] width 345 height 31
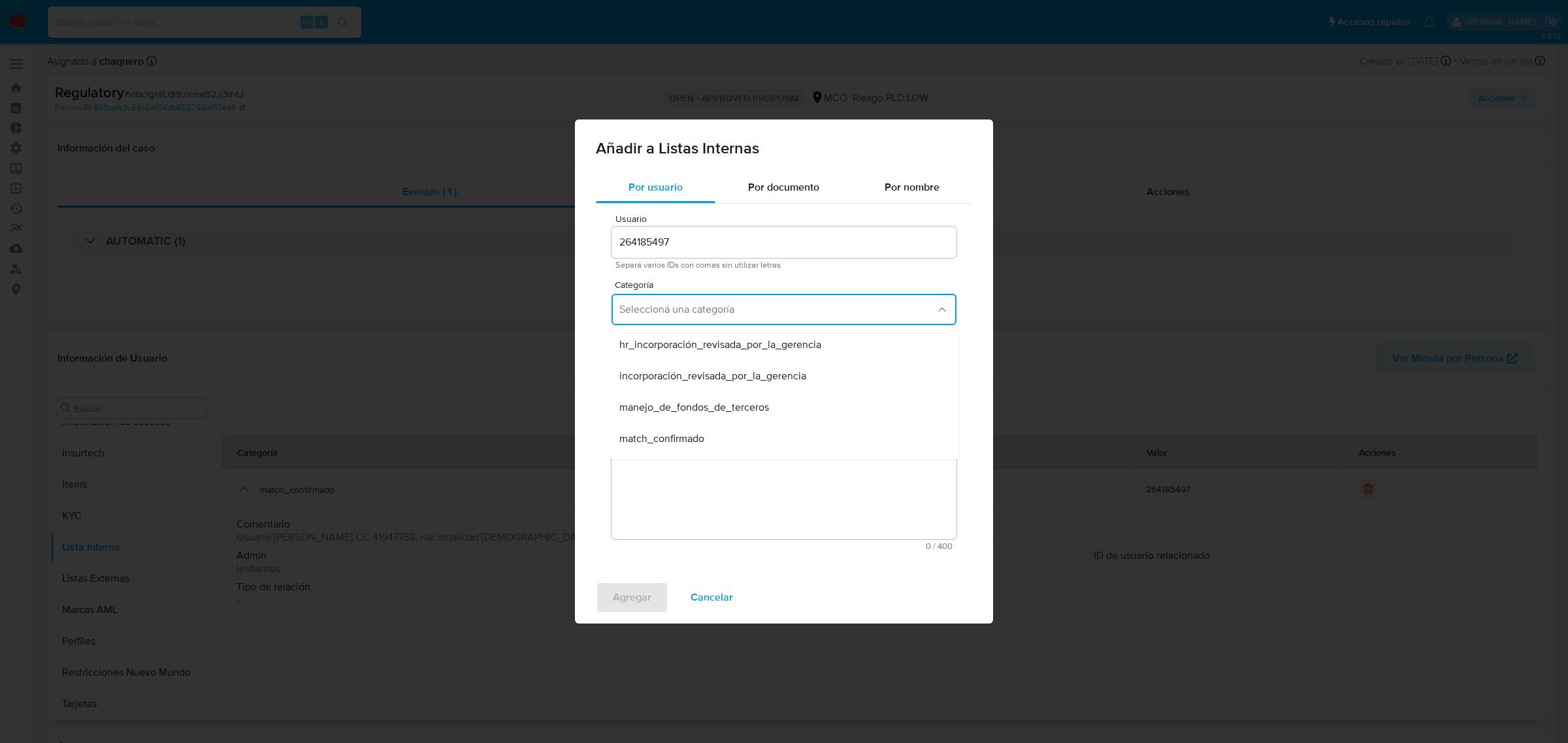
click at [678, 409] on span "manejo_de_fondos_de_terceros" at bounding box center [694, 407] width 149 height 13
click at [639, 368] on span "Seleccioná una subcategoría" at bounding box center [777, 370] width 316 height 13
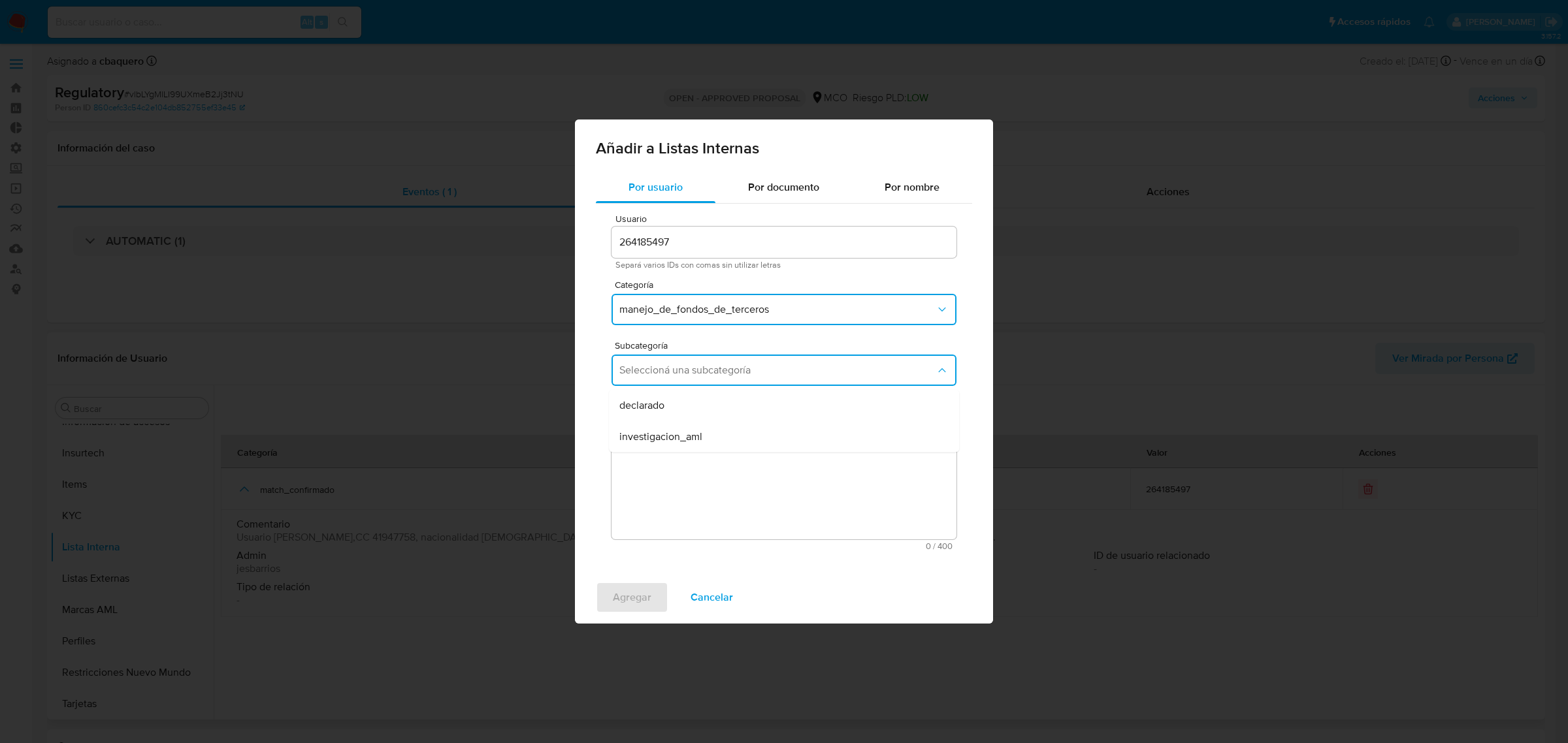
click at [643, 403] on span "declarado" at bounding box center [642, 405] width 45 height 13
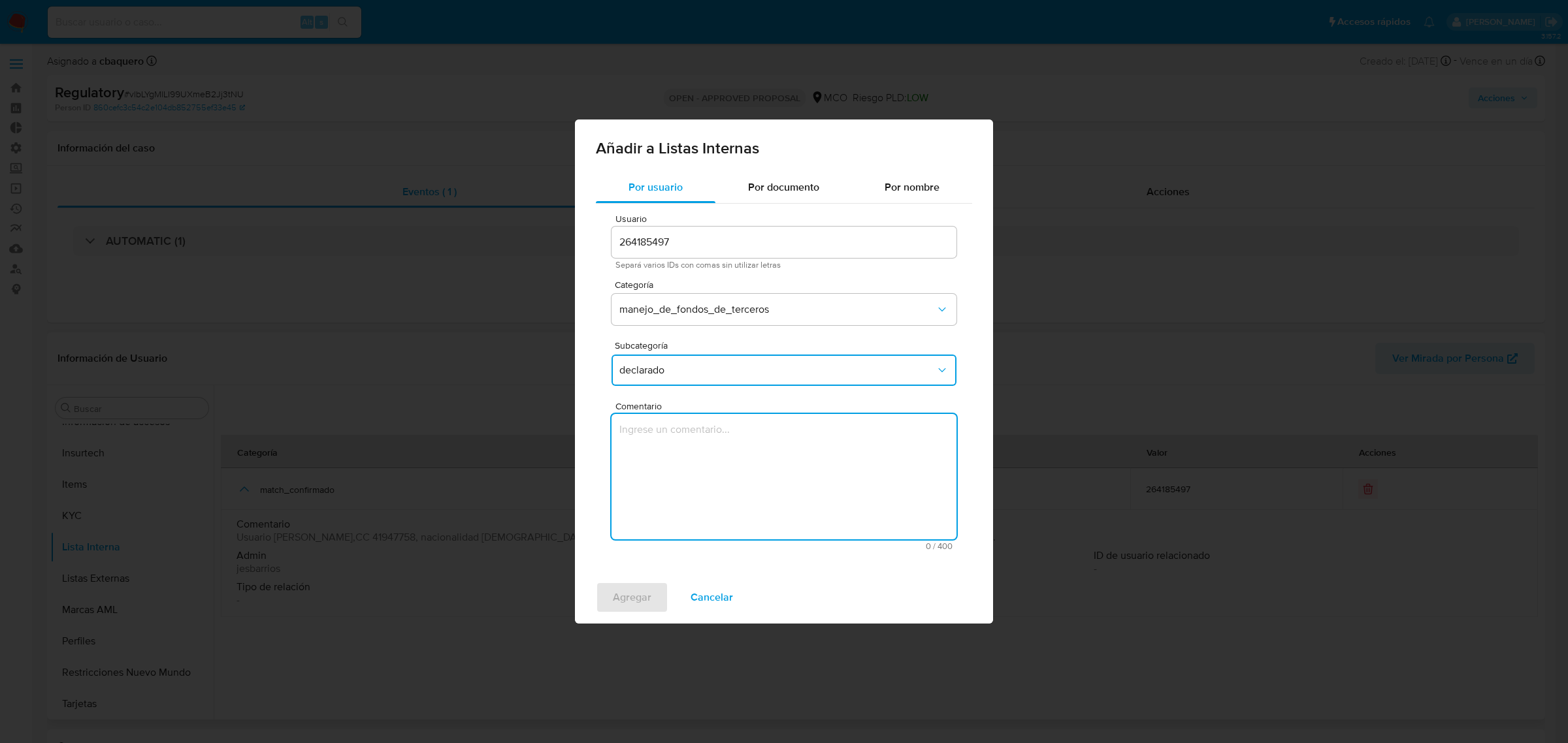
click at [674, 464] on textarea "Comentario" at bounding box center [784, 477] width 345 height 125
click at [647, 314] on span "manejo_de_fondos_de_terceros" at bounding box center [777, 309] width 316 height 13
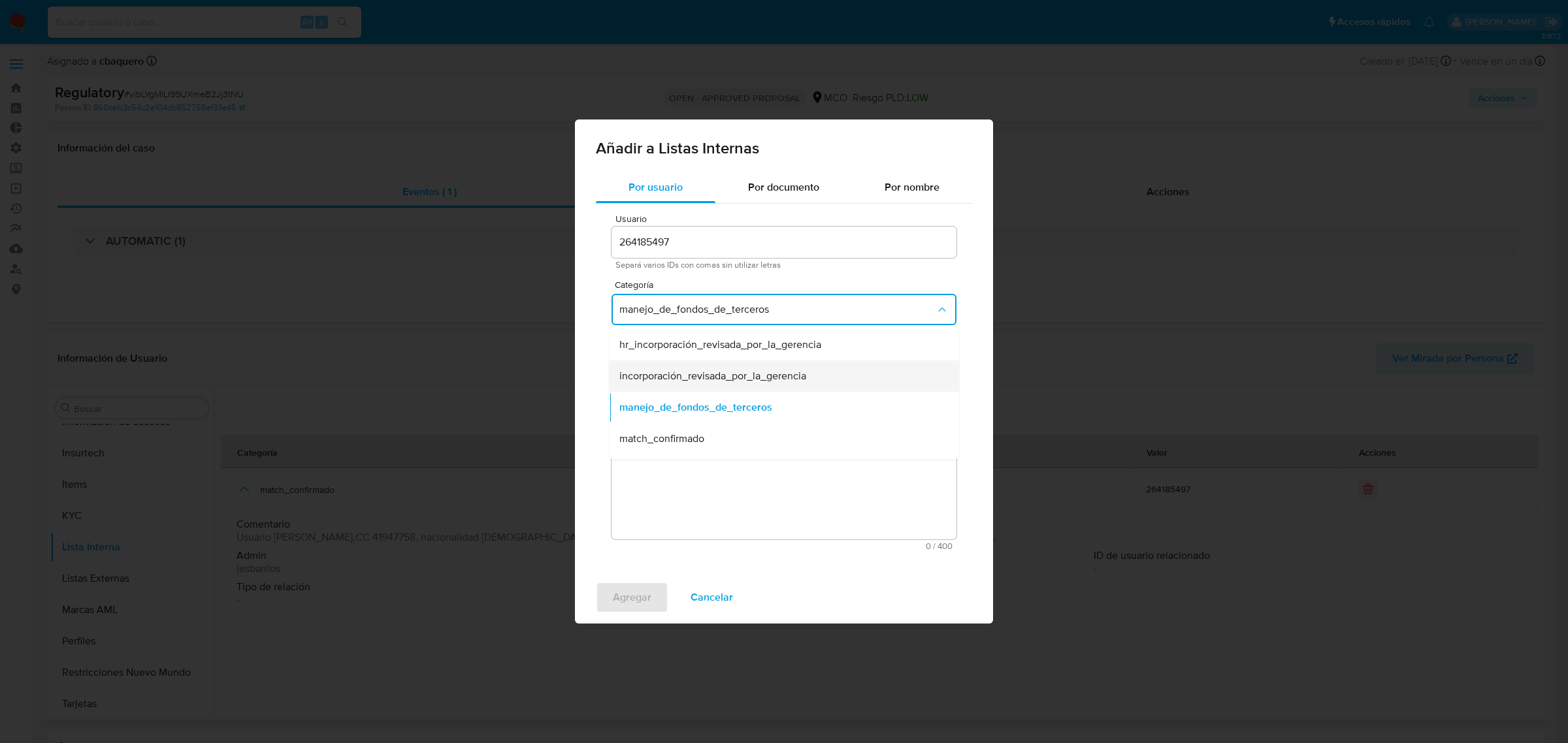
click at [643, 377] on span "incorporación_revisada_por_la_gerencia" at bounding box center [713, 375] width 187 height 13
click at [645, 360] on button "Seleccioná una subcategoría" at bounding box center [784, 370] width 345 height 31
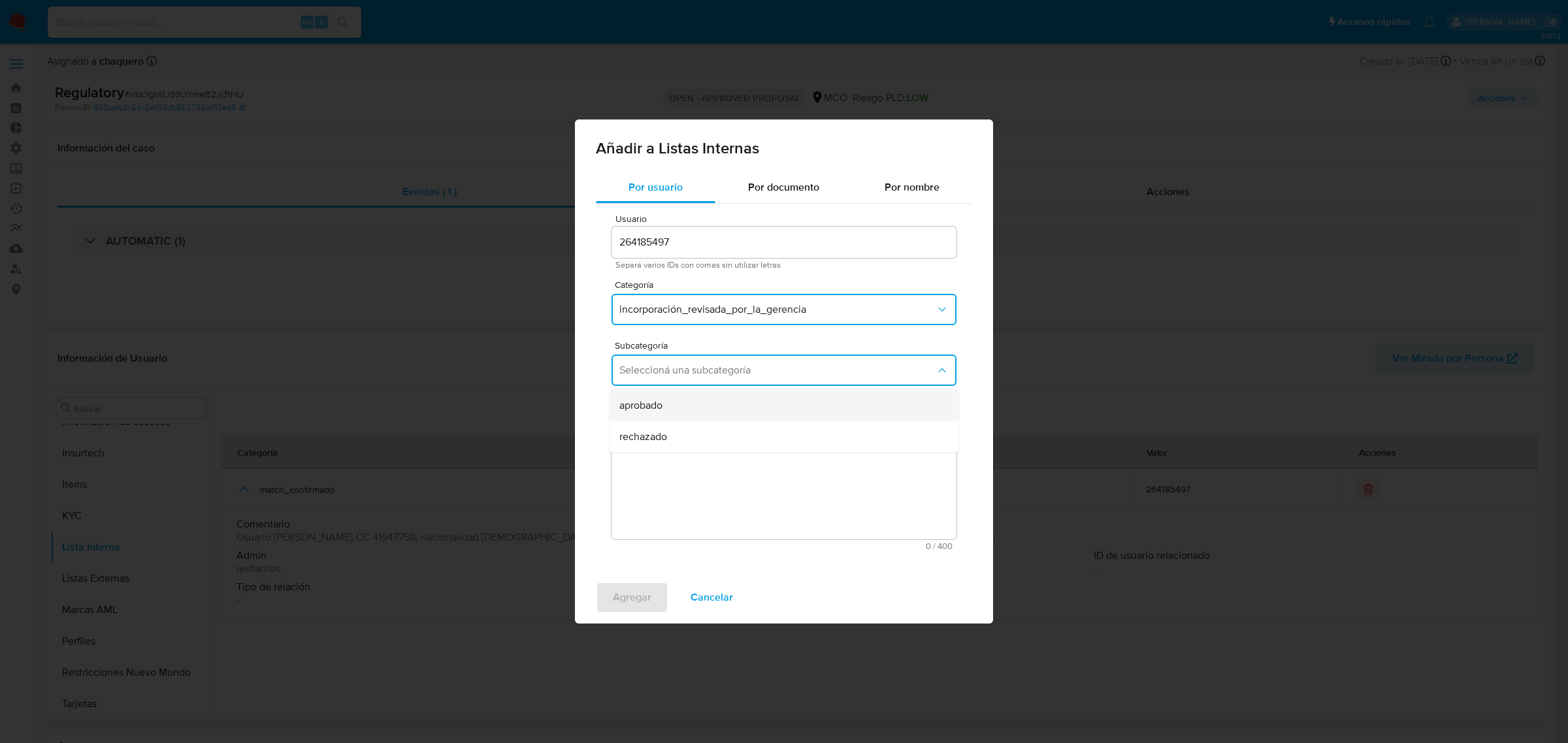
click at [649, 405] on span "aprobado" at bounding box center [641, 405] width 43 height 13
click at [693, 472] on textarea "Comentario" at bounding box center [784, 477] width 345 height 125
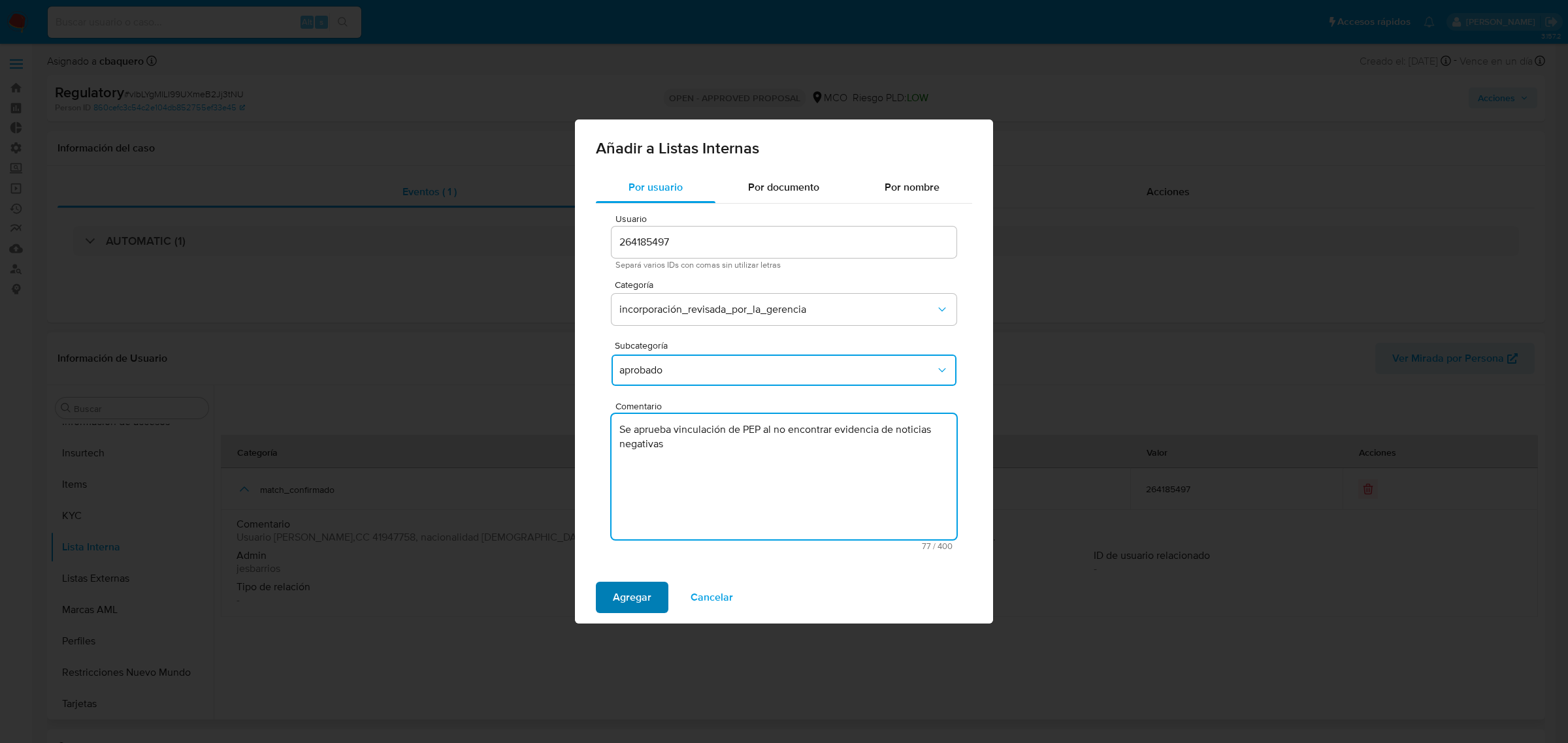
type textarea "Se aprueba vinculación de PEP al no encontrar evidencia de noticias negativas"
click at [616, 586] on span "Agregar" at bounding box center [632, 598] width 39 height 29
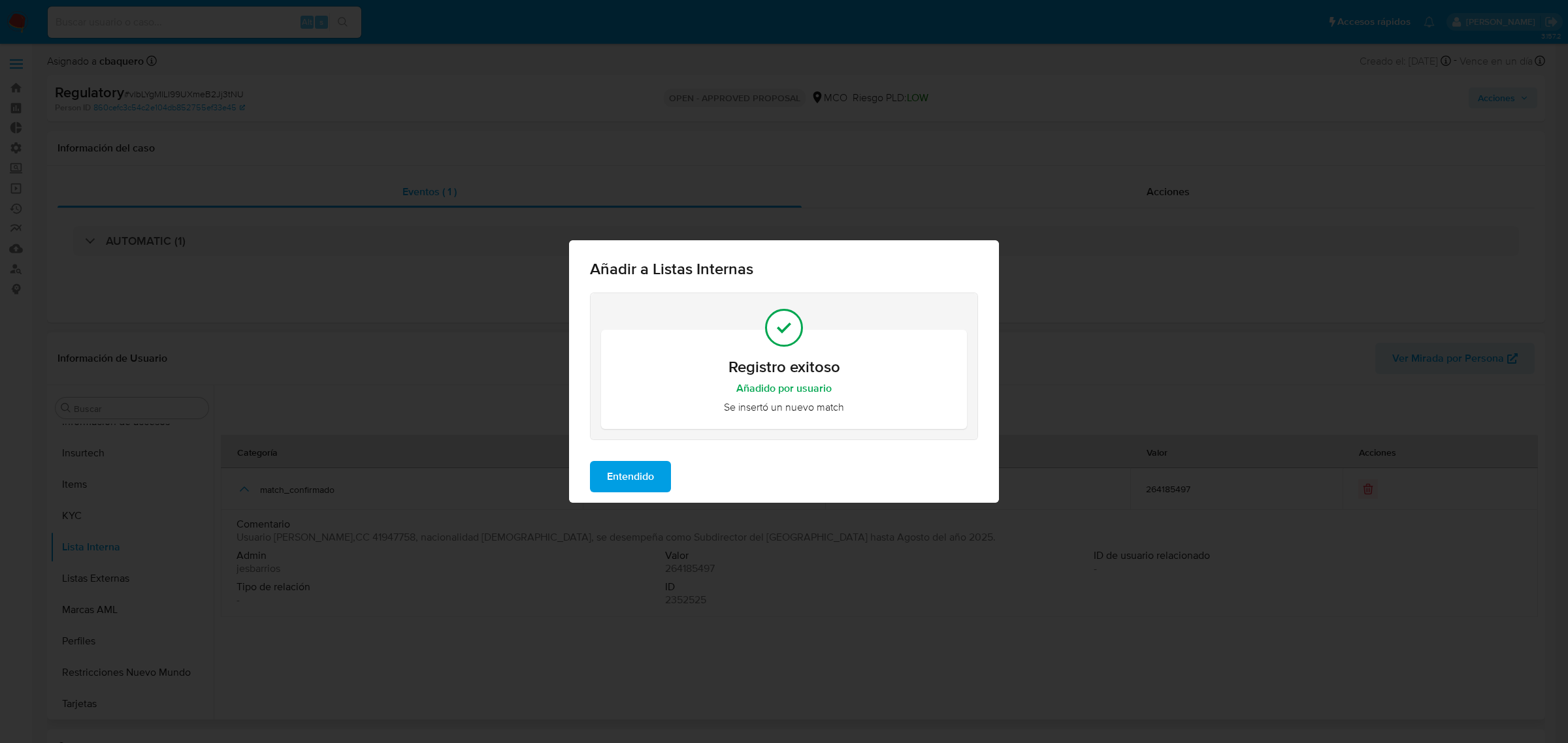
click at [628, 481] on span "Entendido" at bounding box center [630, 476] width 47 height 29
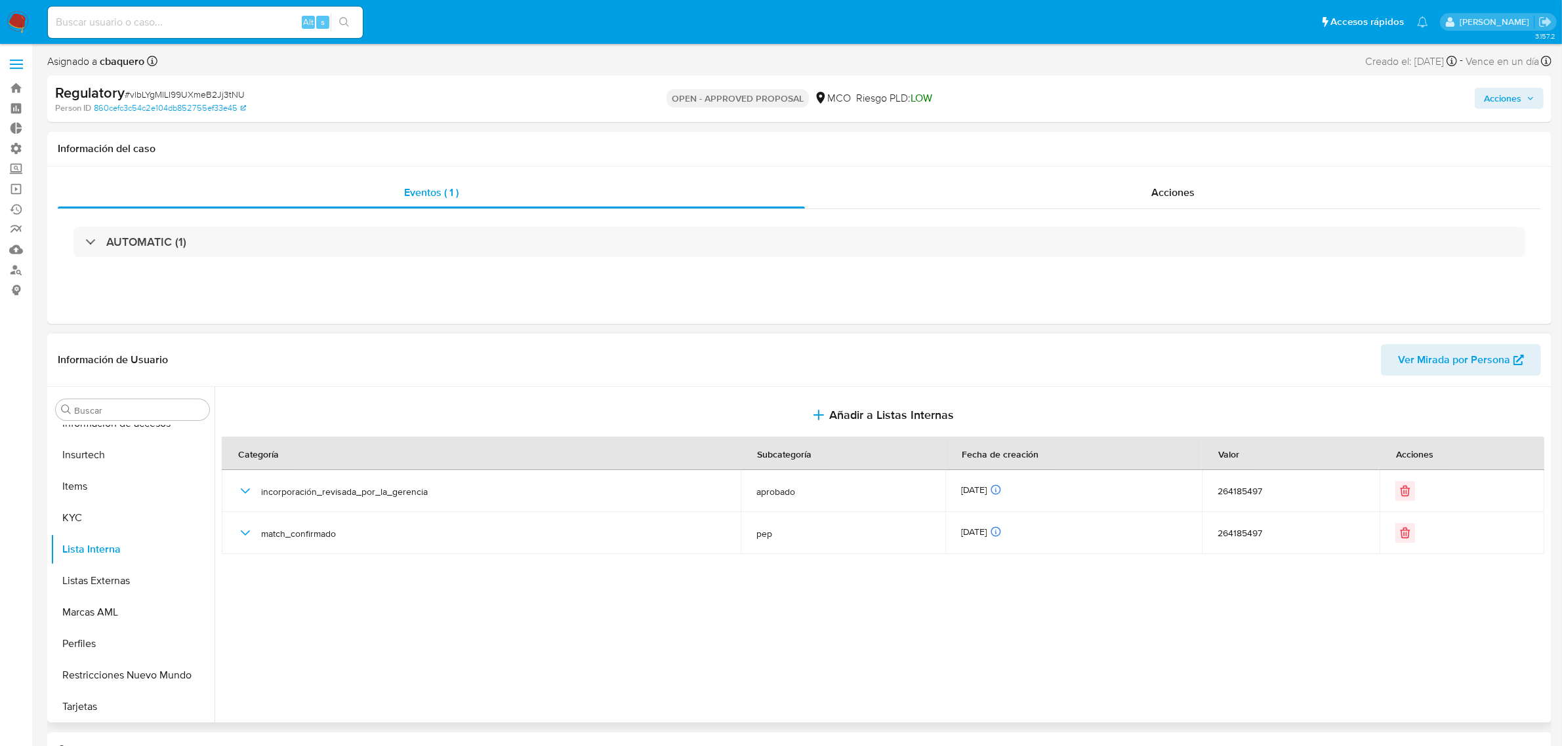
click at [1509, 100] on span "Acciones" at bounding box center [1502, 98] width 37 height 21
drag, startPoint x: 1204, startPoint y: 130, endPoint x: 1187, endPoint y: 152, distance: 27.7
click at [1204, 132] on div "Resolución del caso Alt r" at bounding box center [1151, 140] width 125 height 34
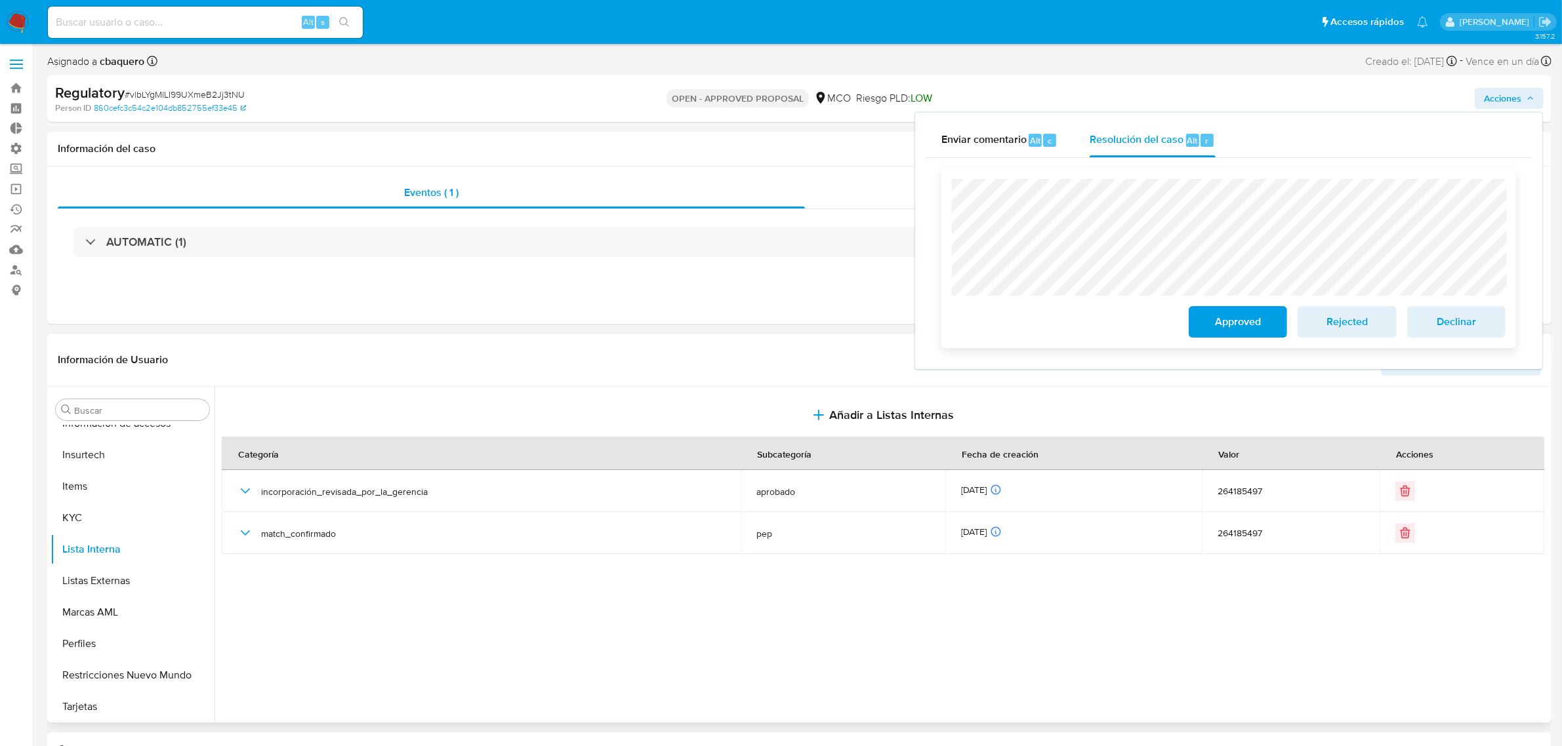
click at [1227, 317] on span "Approved" at bounding box center [1238, 322] width 64 height 29
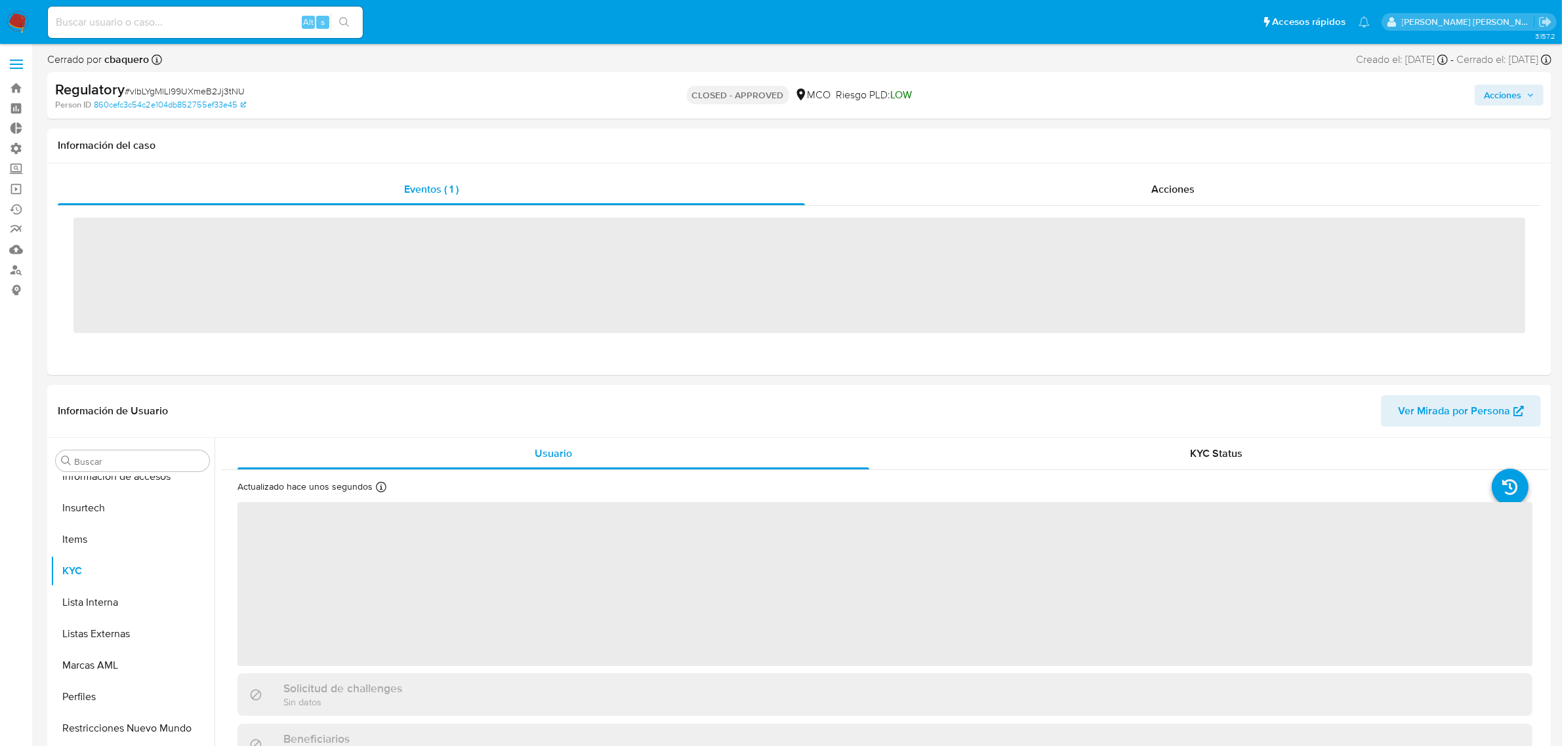
scroll to position [553, 0]
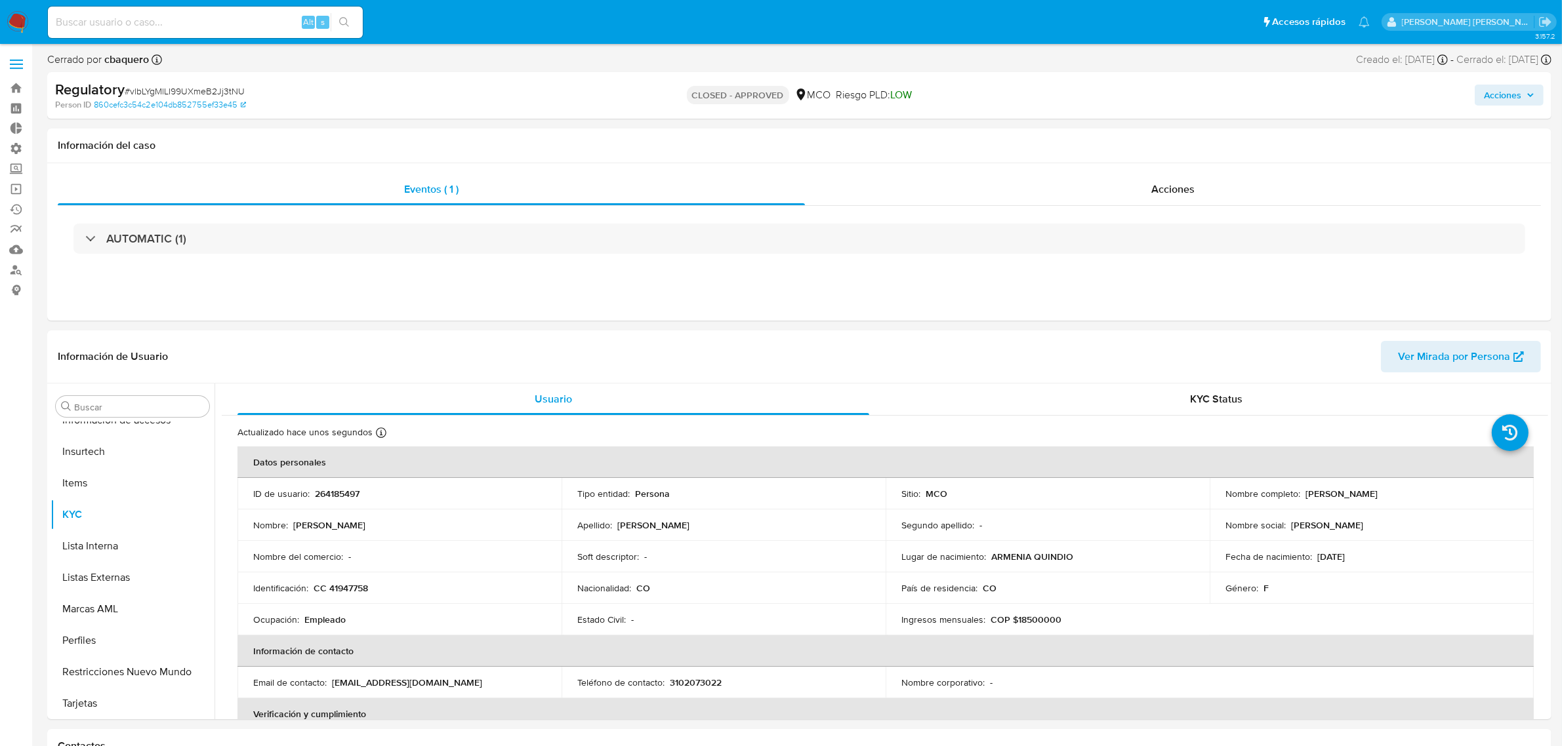
select select "10"
click at [28, 11] on img at bounding box center [18, 22] width 22 height 22
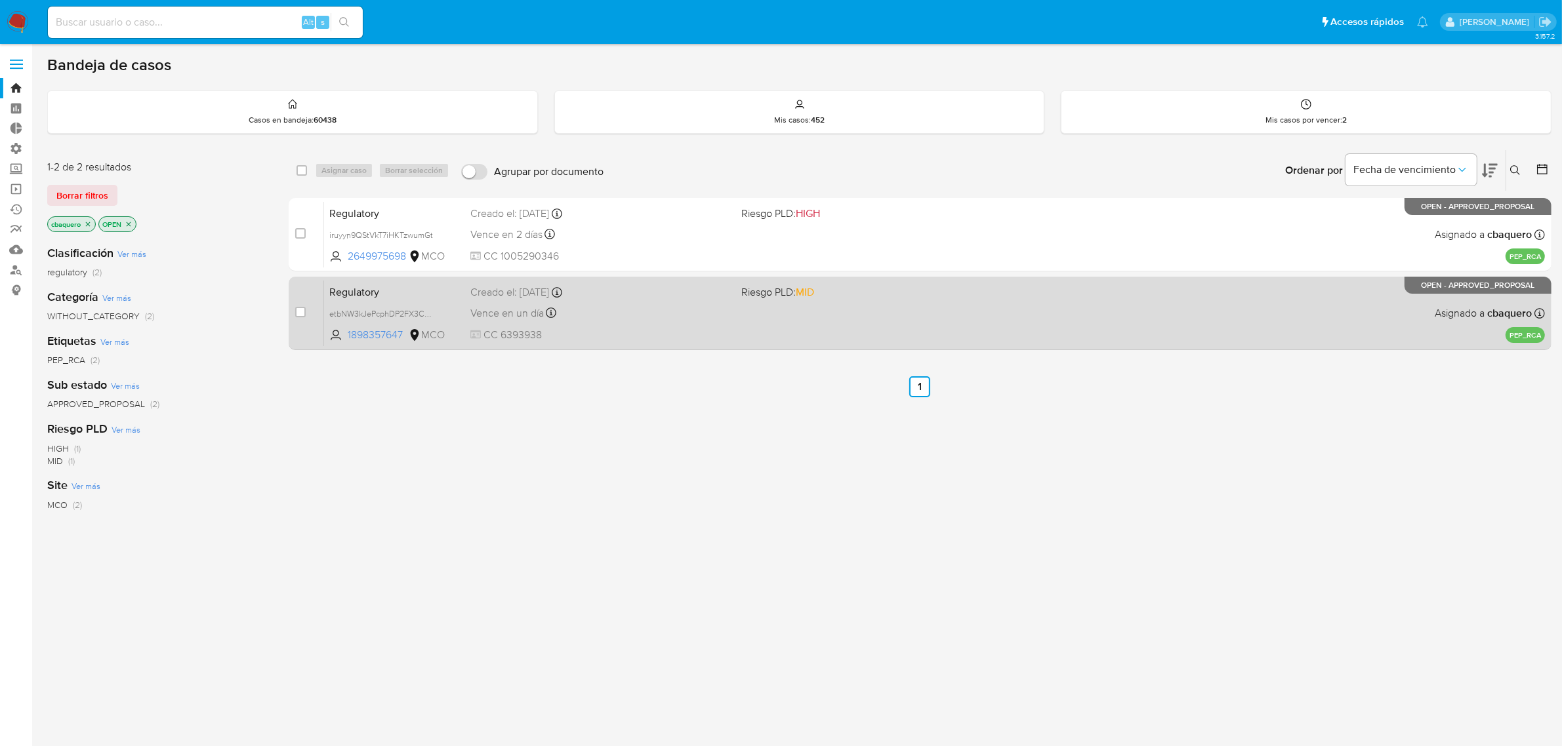
click at [661, 333] on span "CC 6393938" at bounding box center [600, 335] width 261 height 14
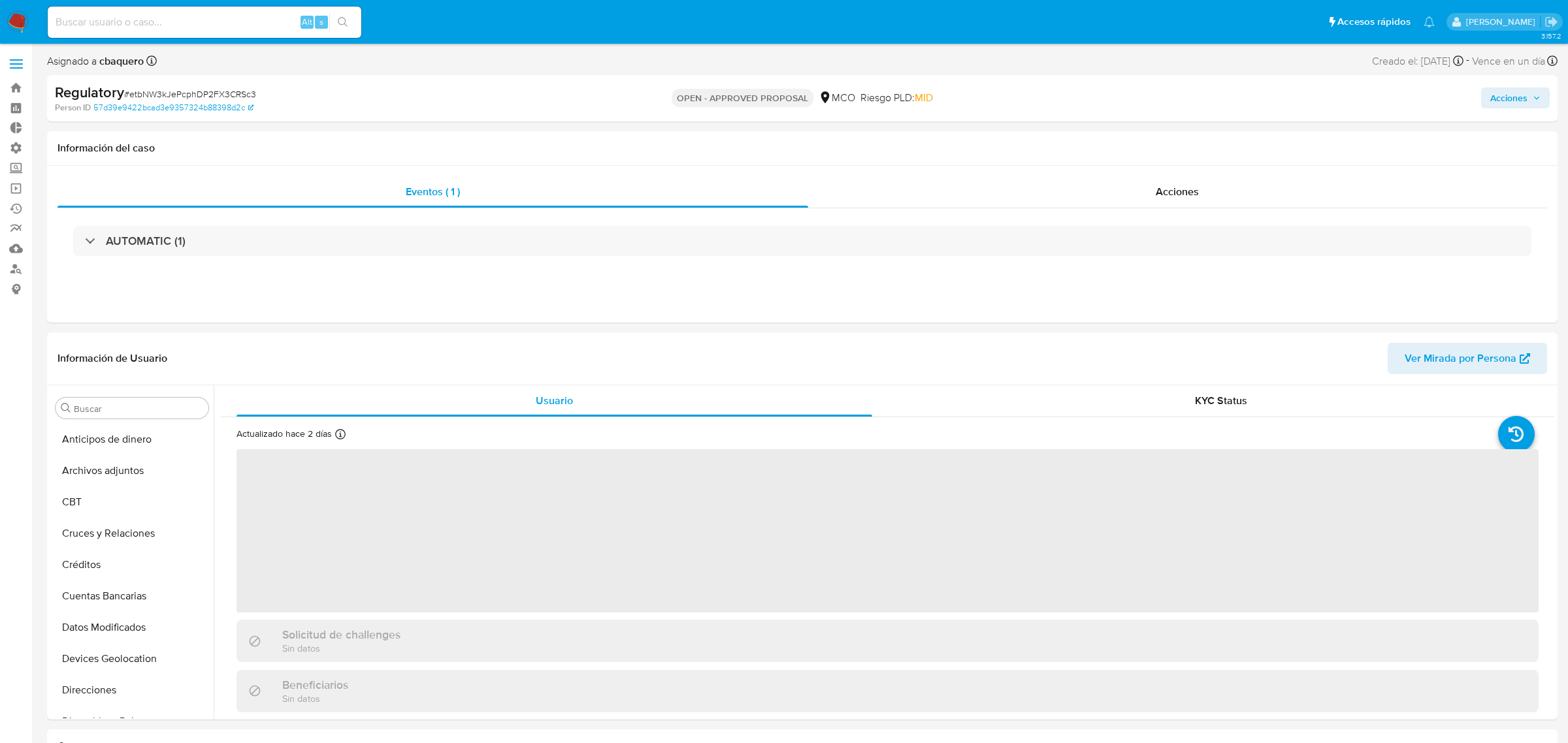
select select "10"
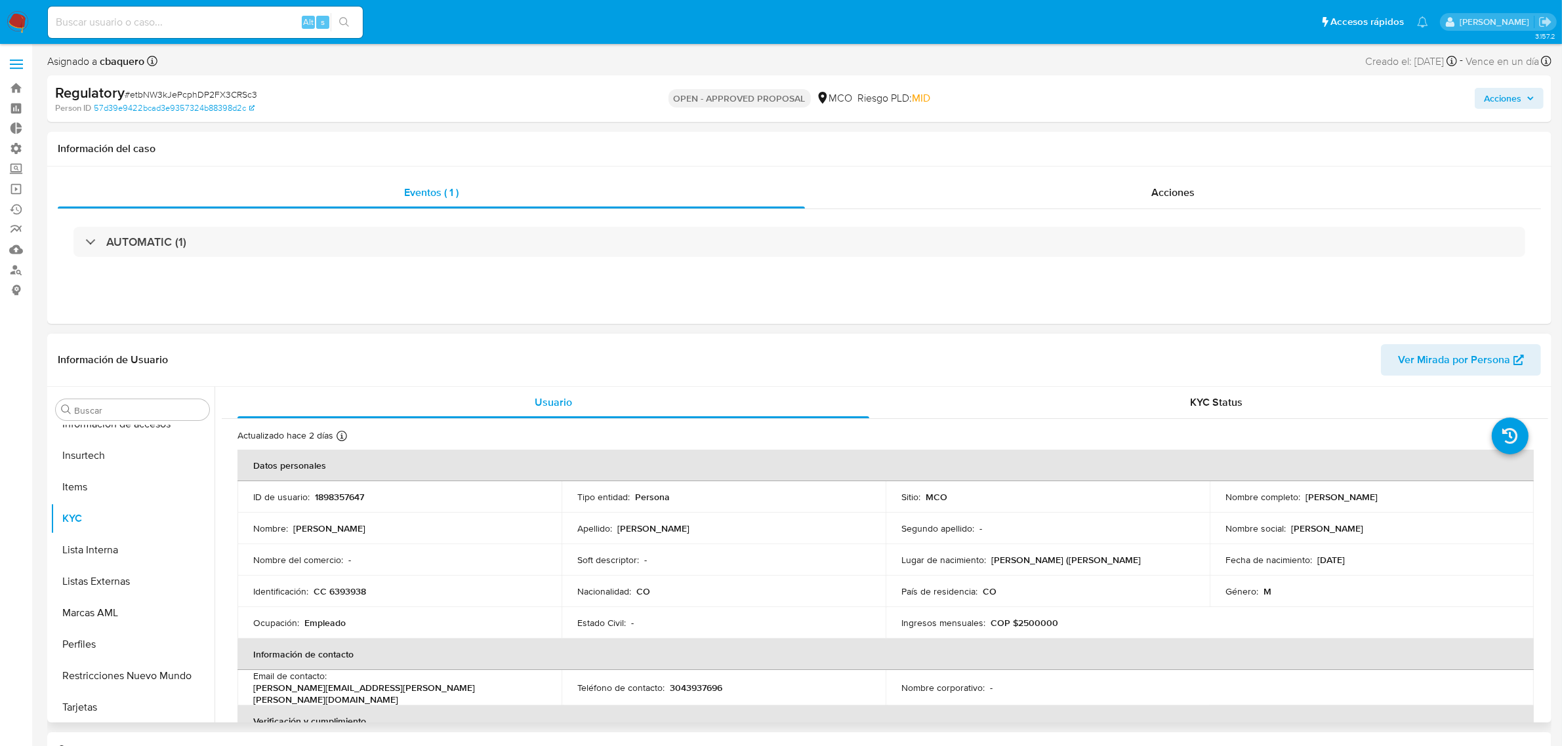
scroll to position [553, 0]
drag, startPoint x: 1408, startPoint y: 487, endPoint x: 1301, endPoint y: 492, distance: 107.7
click at [1301, 492] on td "Nombre completo : Oscar Mauricio Soto Diaz" at bounding box center [1372, 496] width 324 height 31
copy p "[PERSON_NAME] [PERSON_NAME]"
click at [128, 549] on button "Lista Interna" at bounding box center [127, 549] width 153 height 31
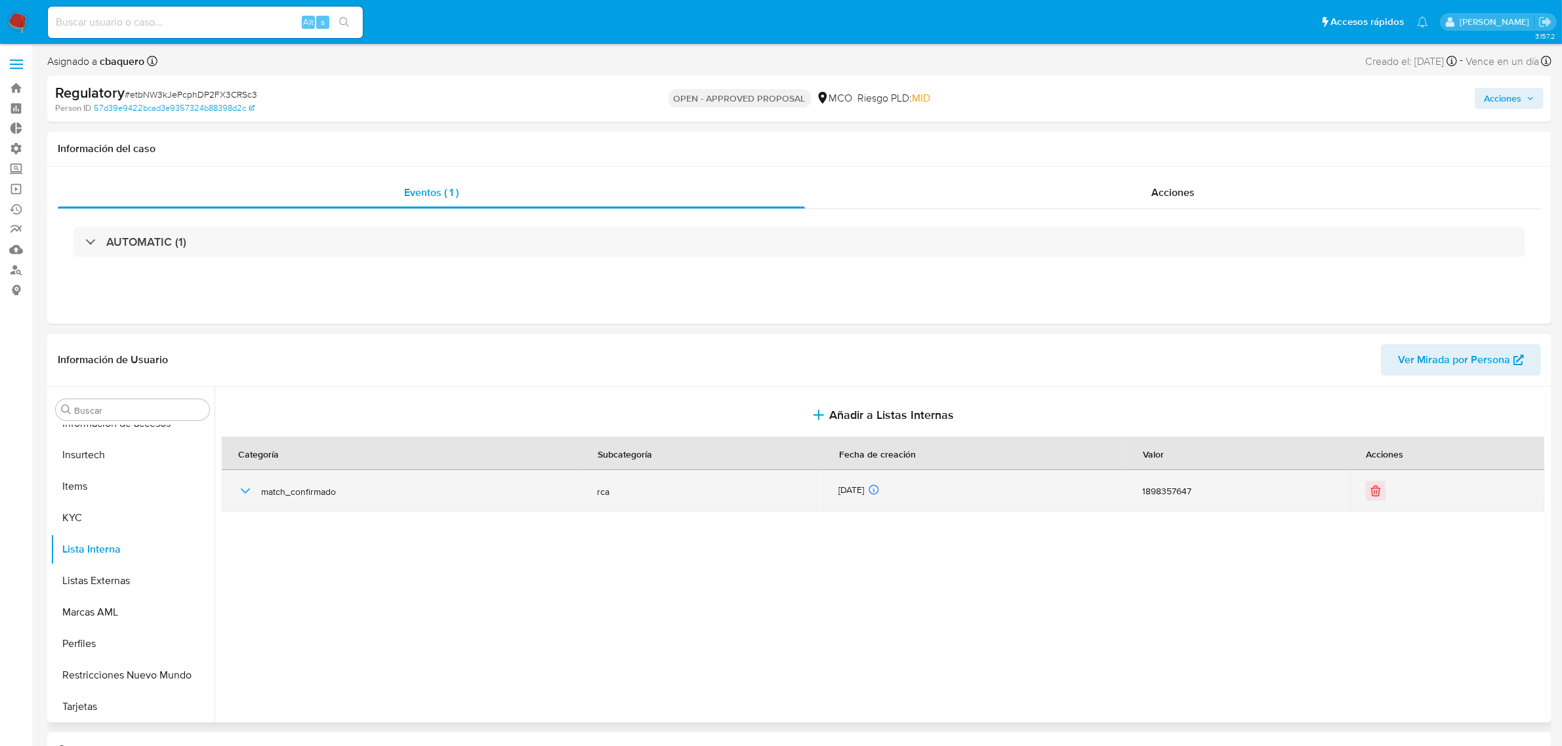
click at [257, 490] on div "match_confirmado" at bounding box center [401, 491] width 328 height 42
click at [237, 489] on icon "button" at bounding box center [245, 491] width 16 height 16
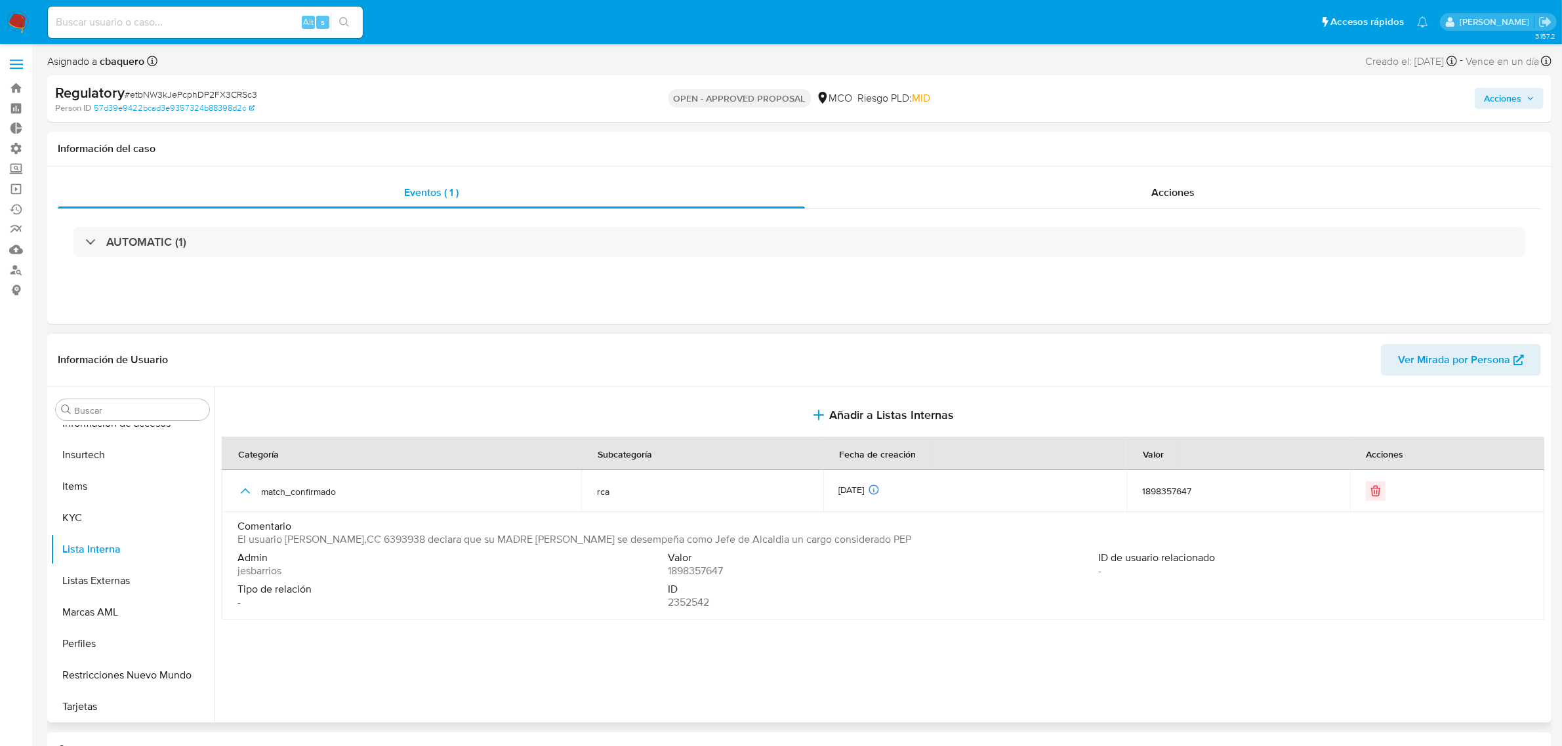
drag, startPoint x: 573, startPoint y: 542, endPoint x: 620, endPoint y: 546, distance: 48.1
click at [620, 546] on span "El usuario Oscar Mauricio Soto Diaz,CC 6393938 declara que su MADRE Eddy Diaz s…" at bounding box center [574, 539] width 674 height 13
click at [876, 387] on div "Información de Usuario Ver Mirada por Persona" at bounding box center [799, 360] width 1504 height 53
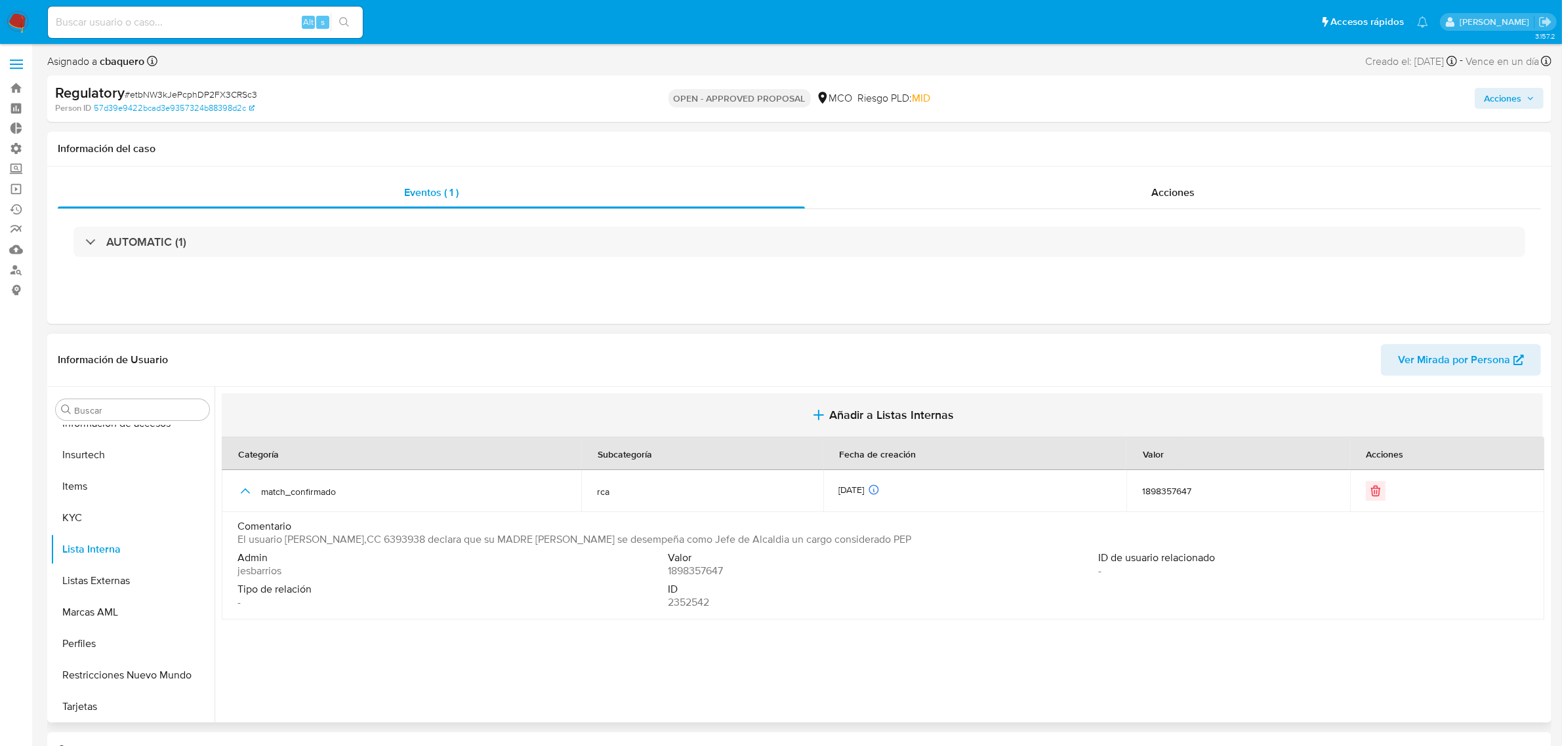
click at [880, 407] on button "Añadir a Listas Internas" at bounding box center [882, 416] width 1321 height 44
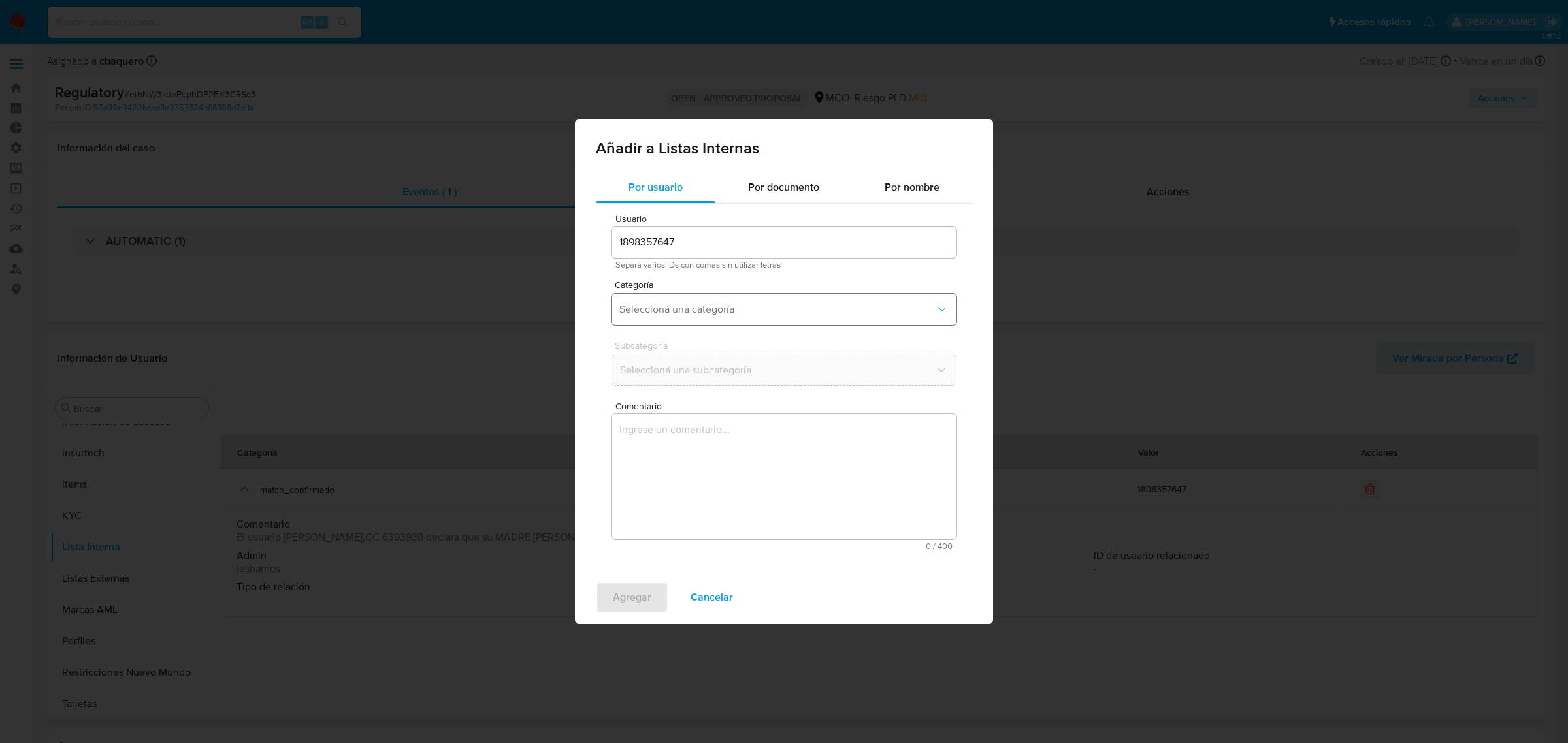
click at [639, 313] on span "Seleccioná una categoría" at bounding box center [777, 309] width 316 height 13
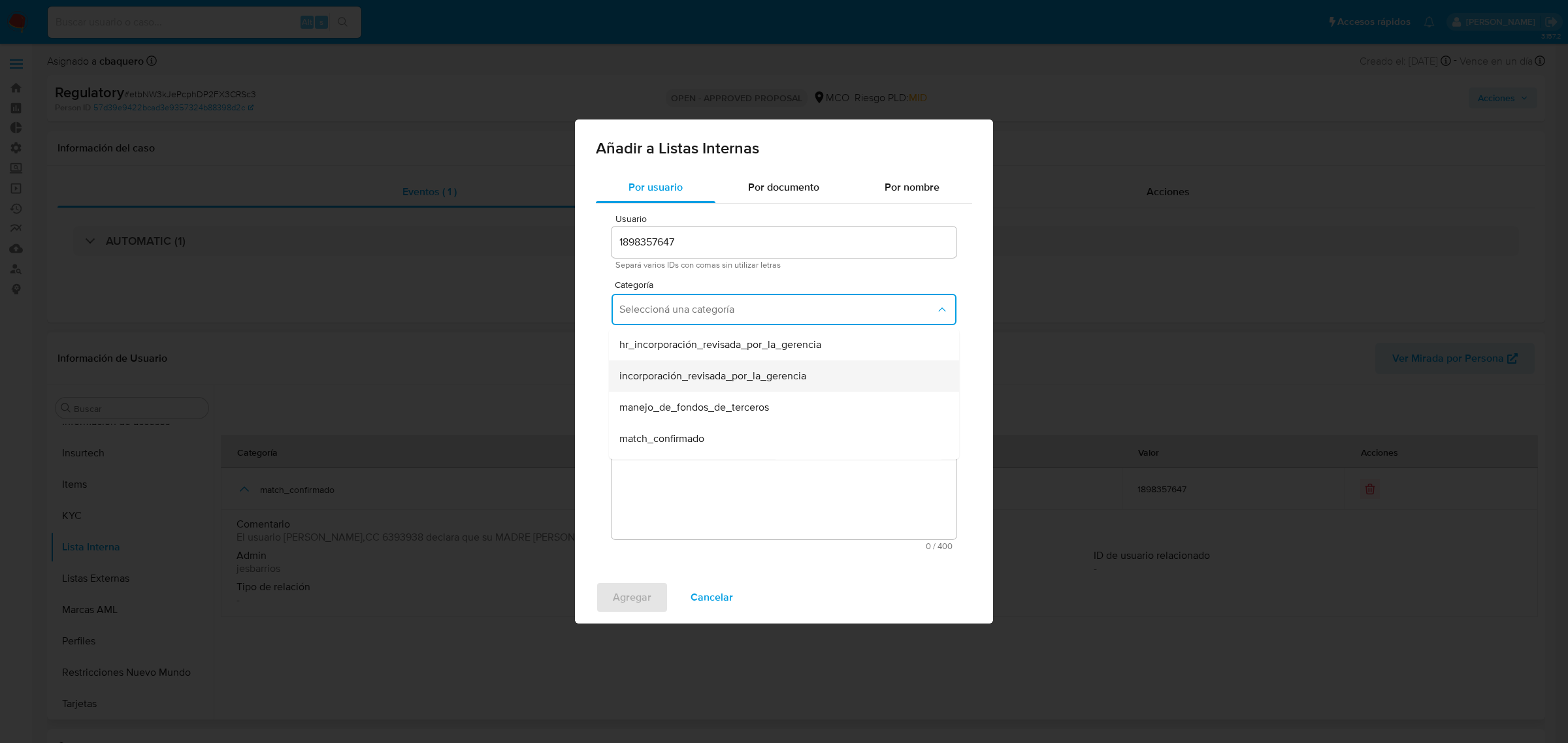
click at [665, 373] on span "incorporación_revisada_por_la_gerencia" at bounding box center [713, 375] width 187 height 13
click at [660, 361] on button "Seleccioná una subcategoría" at bounding box center [784, 370] width 345 height 31
drag, startPoint x: 663, startPoint y: 401, endPoint x: 673, endPoint y: 412, distance: 14.9
click at [662, 400] on span "aprobado" at bounding box center [641, 405] width 43 height 13
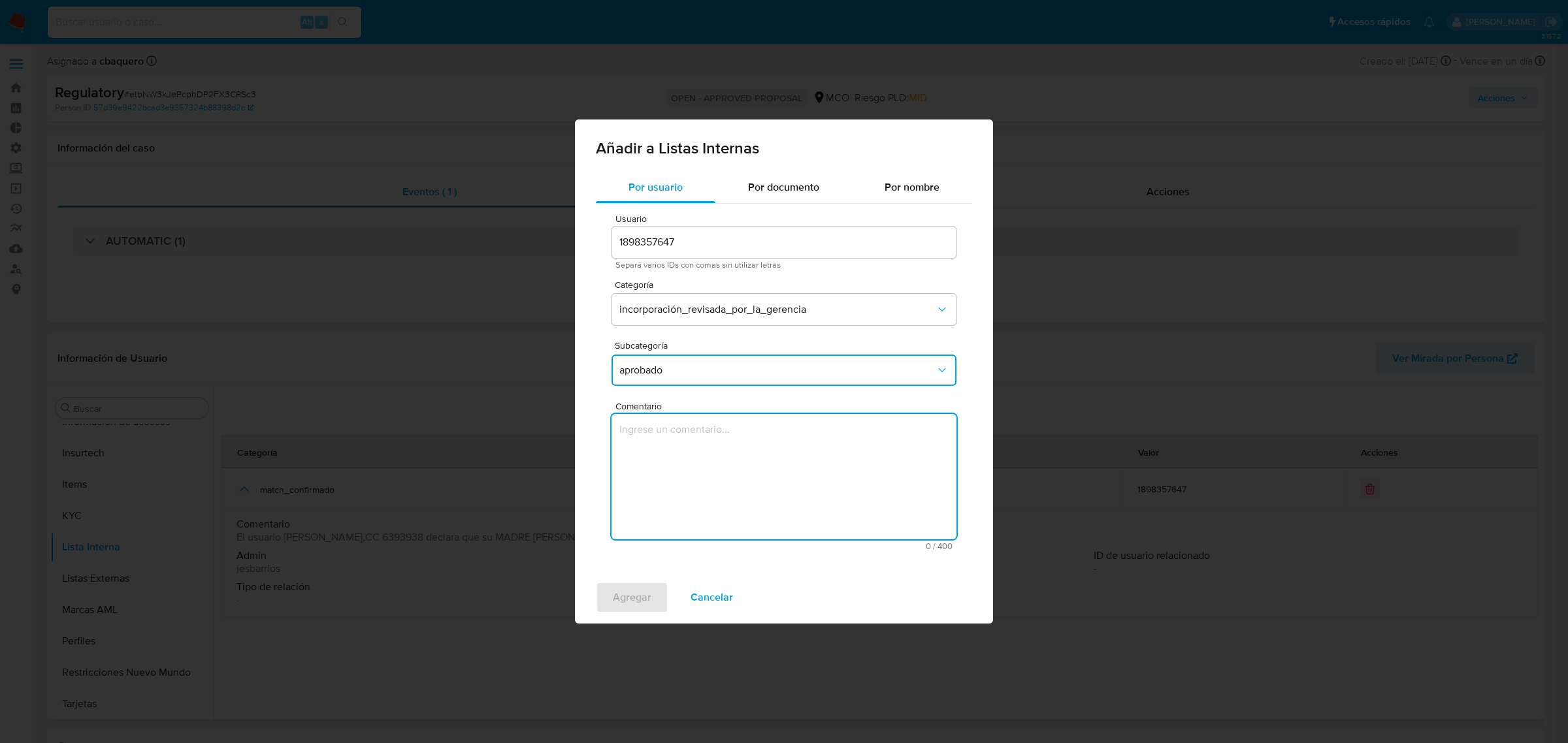
click at [723, 482] on textarea "Comentario" at bounding box center [784, 477] width 345 height 125
click at [746, 428] on textarea "Se aprueba vinculación de PEP al no encontrar evidencia de noticias negativas" at bounding box center [784, 477] width 345 height 125
click at [756, 426] on textarea "Se aprueba vinculación de RCA al no encontrar evidencia de noticias negativas" at bounding box center [784, 477] width 345 height 125
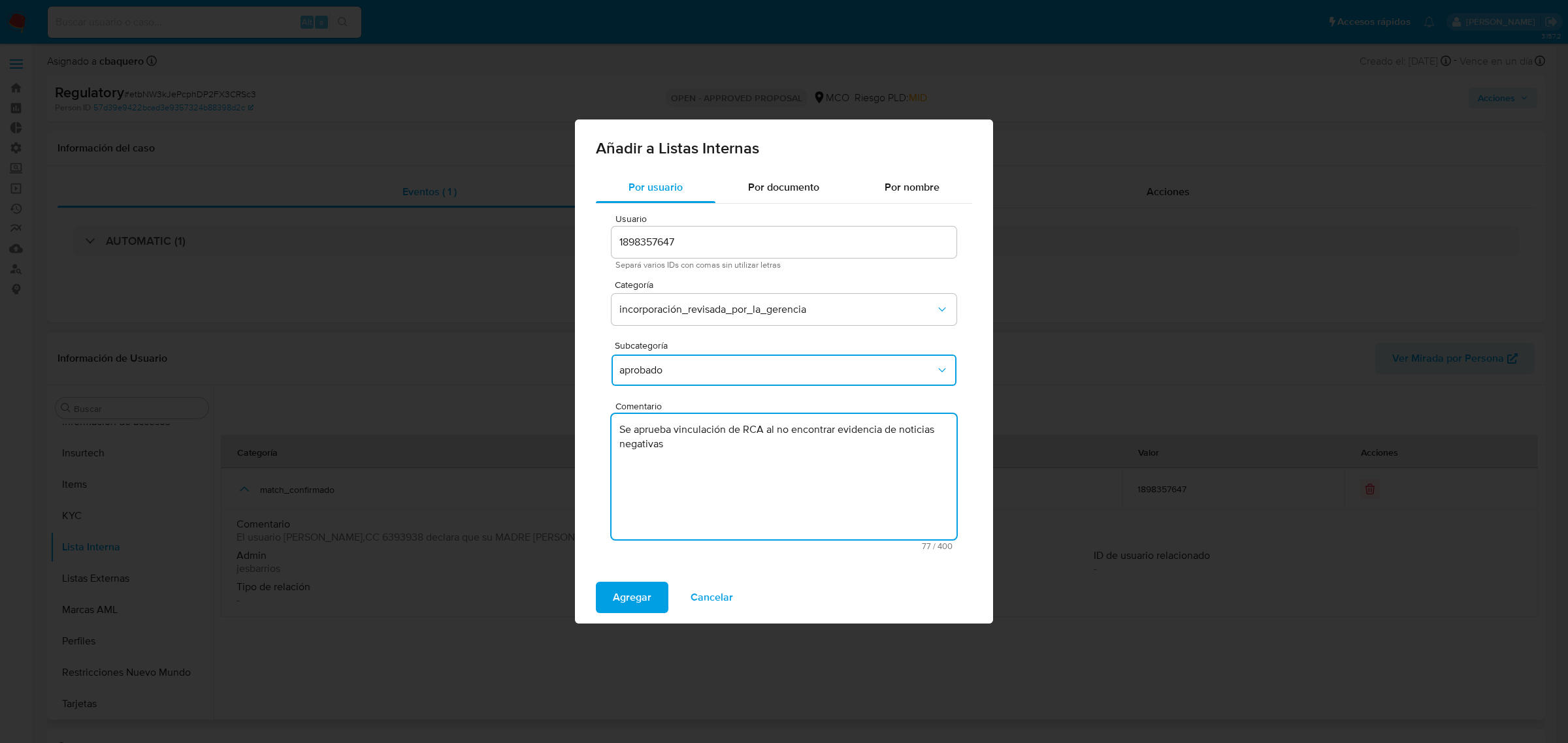
click at [756, 426] on textarea "Se aprueba vinculación de RCA al no encontrar evidencia de noticias negativas" at bounding box center [784, 477] width 345 height 125
type textarea "Se aprueba vinculación de RCA al no encontrar evidencia de noticias negativas"
click at [628, 600] on span "Agregar" at bounding box center [632, 598] width 39 height 29
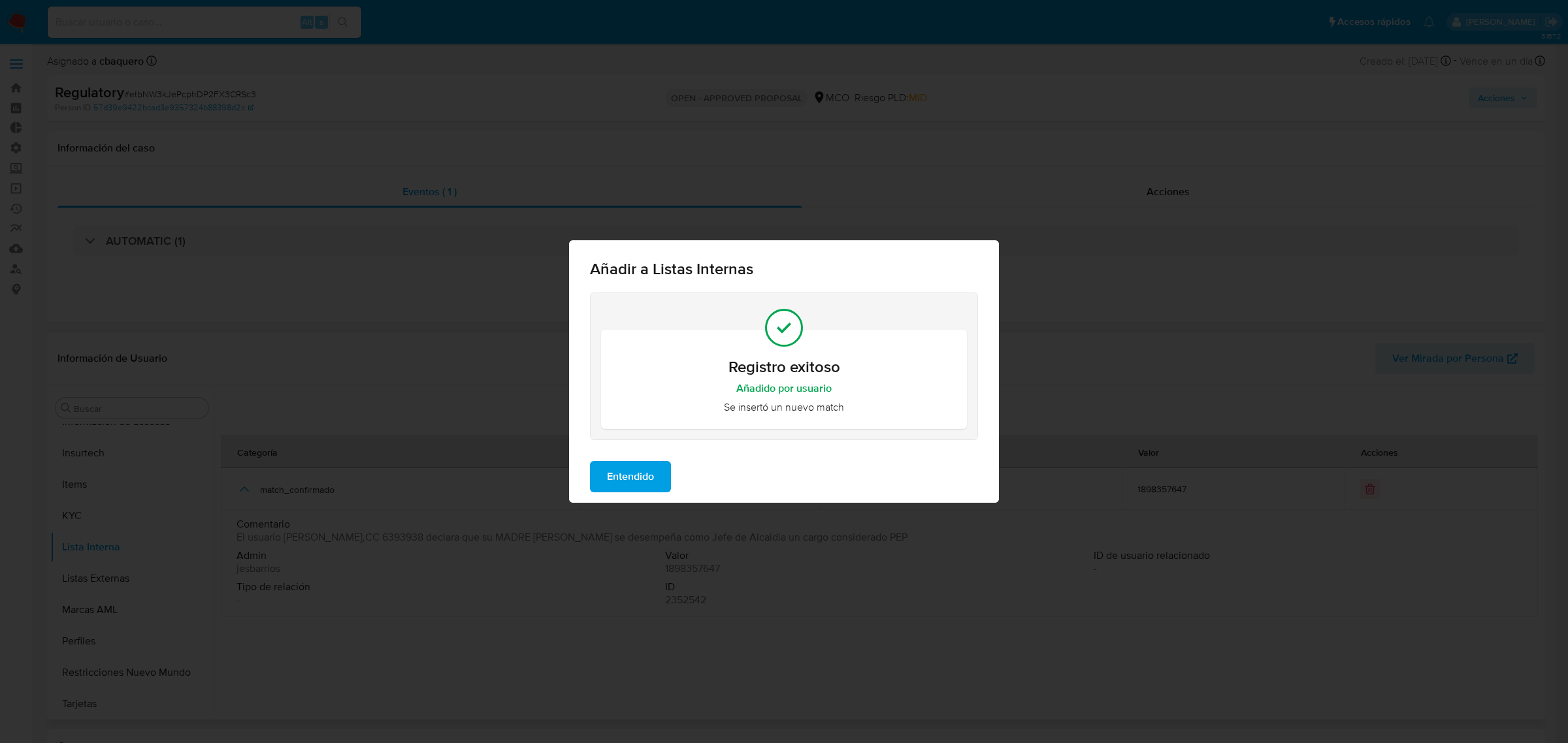
click at [642, 477] on span "Entendido" at bounding box center [630, 476] width 47 height 29
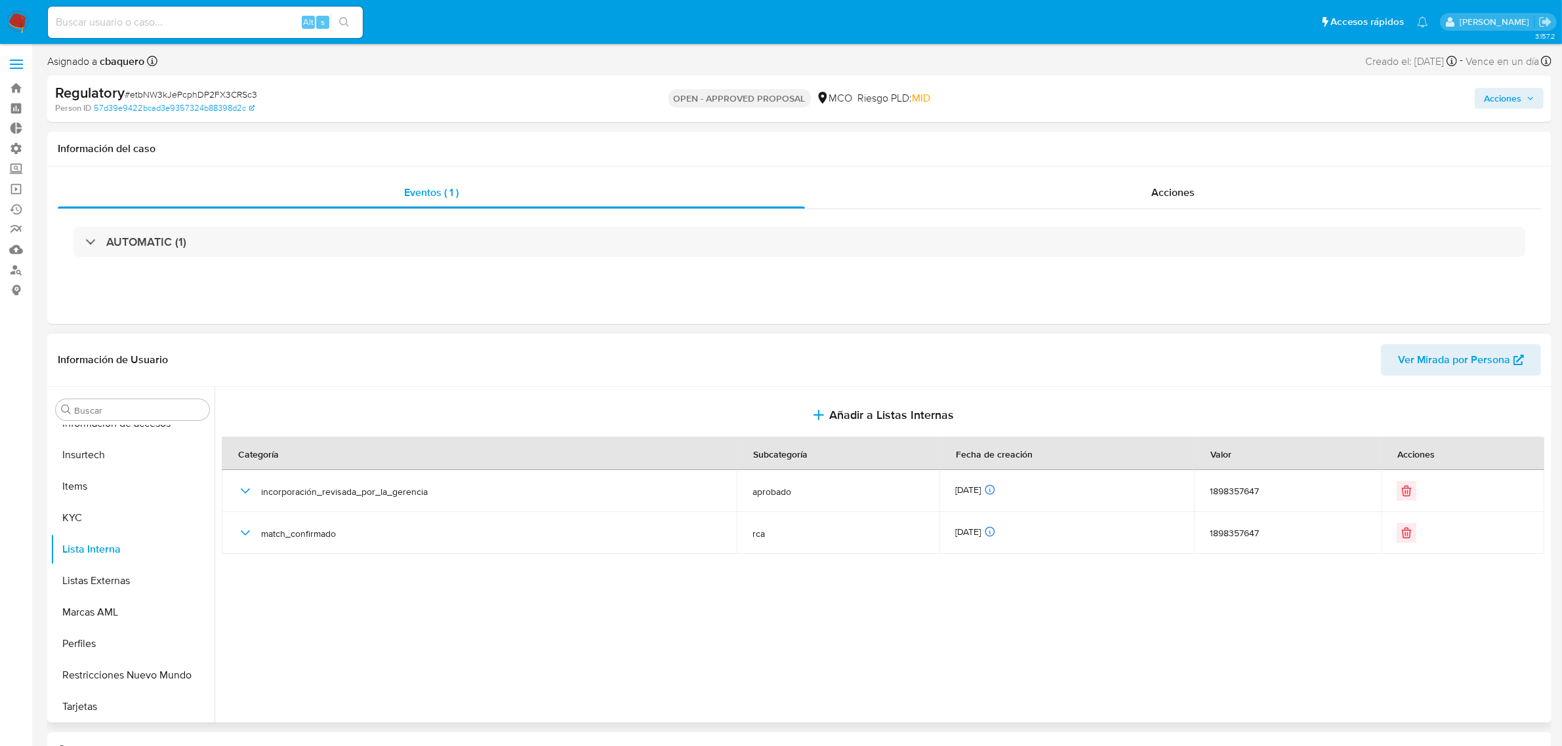
click at [1505, 106] on span "Acciones" at bounding box center [1502, 98] width 37 height 21
click at [1100, 140] on span "Resolución del caso" at bounding box center [1136, 139] width 94 height 15
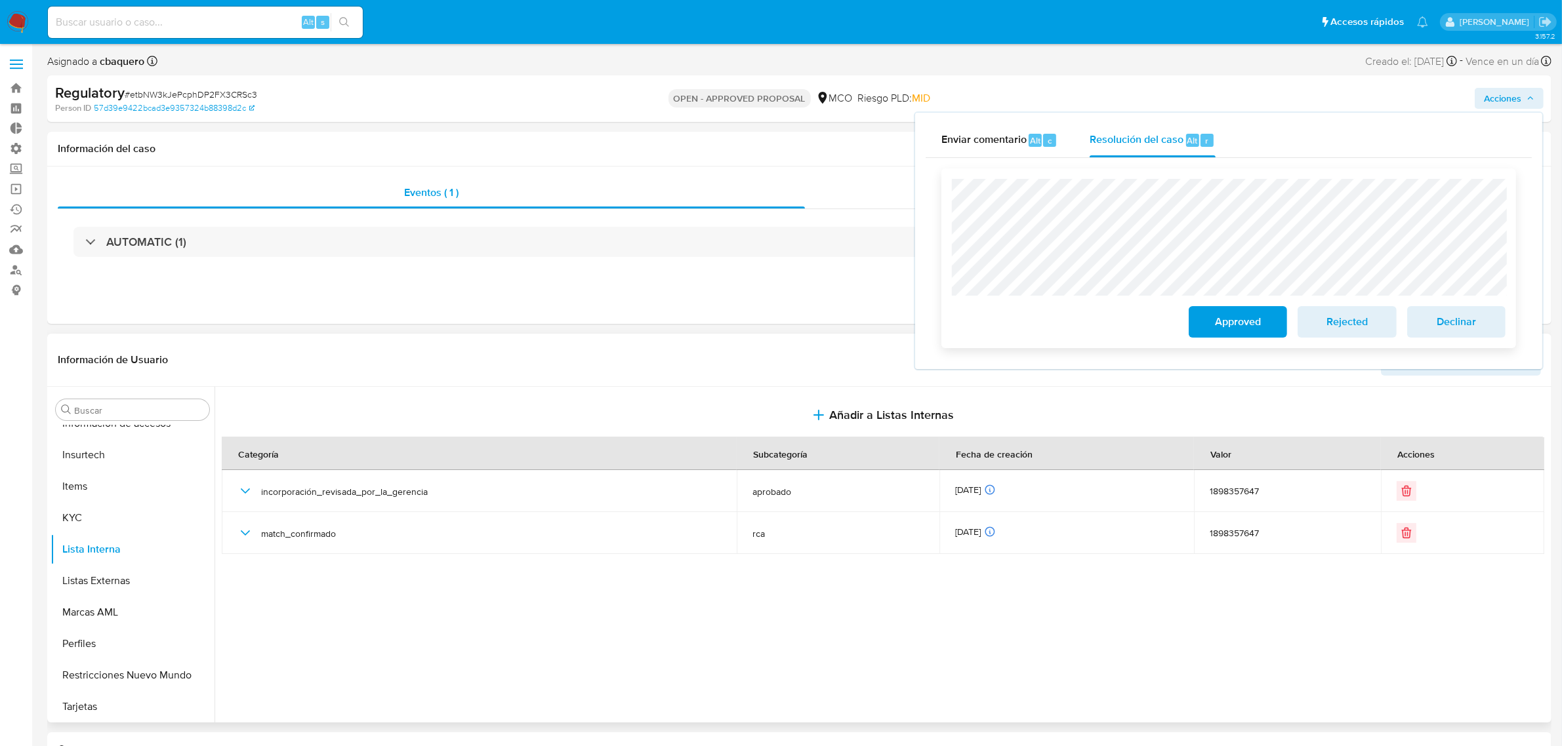
click at [1238, 330] on span "Approved" at bounding box center [1238, 322] width 64 height 29
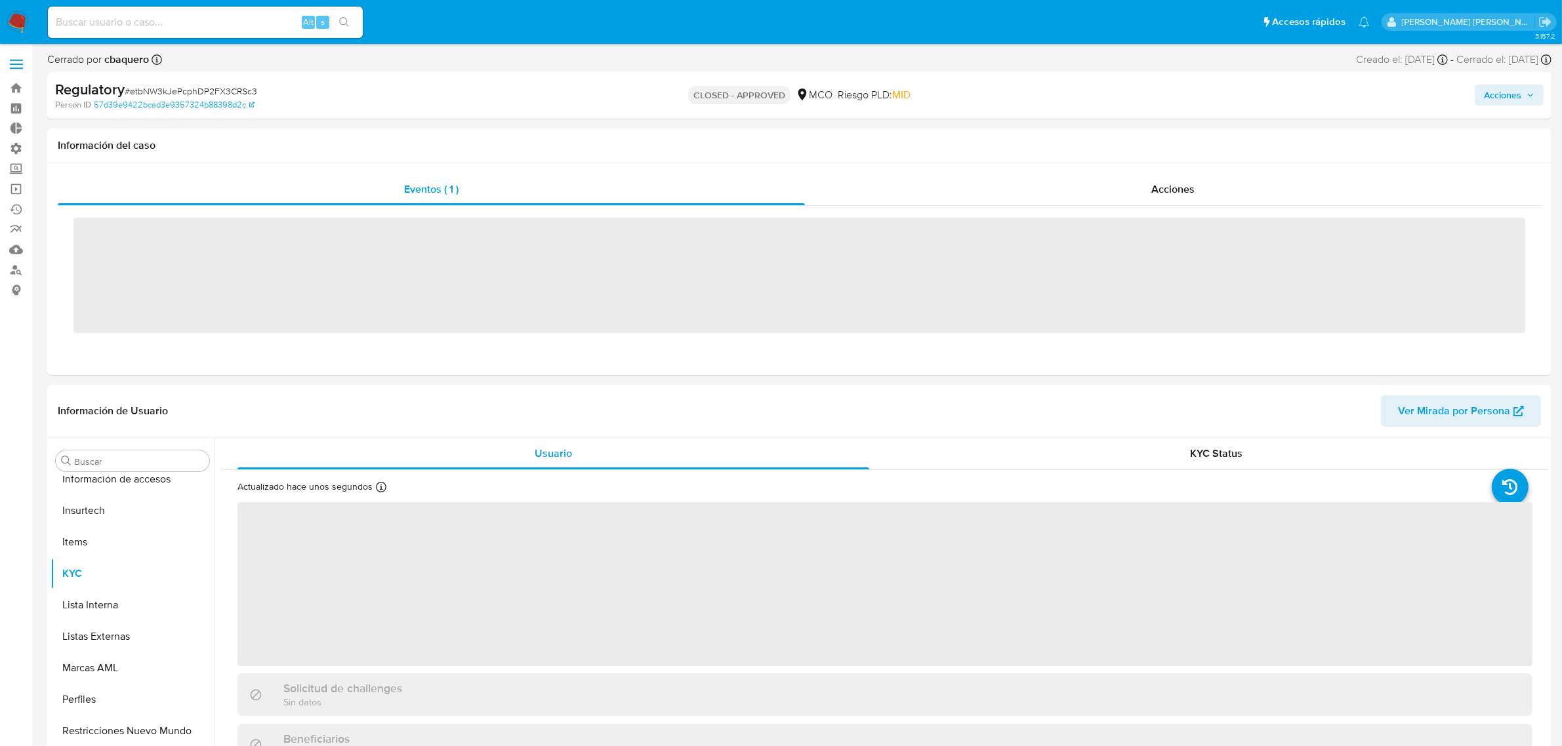
scroll to position [553, 0]
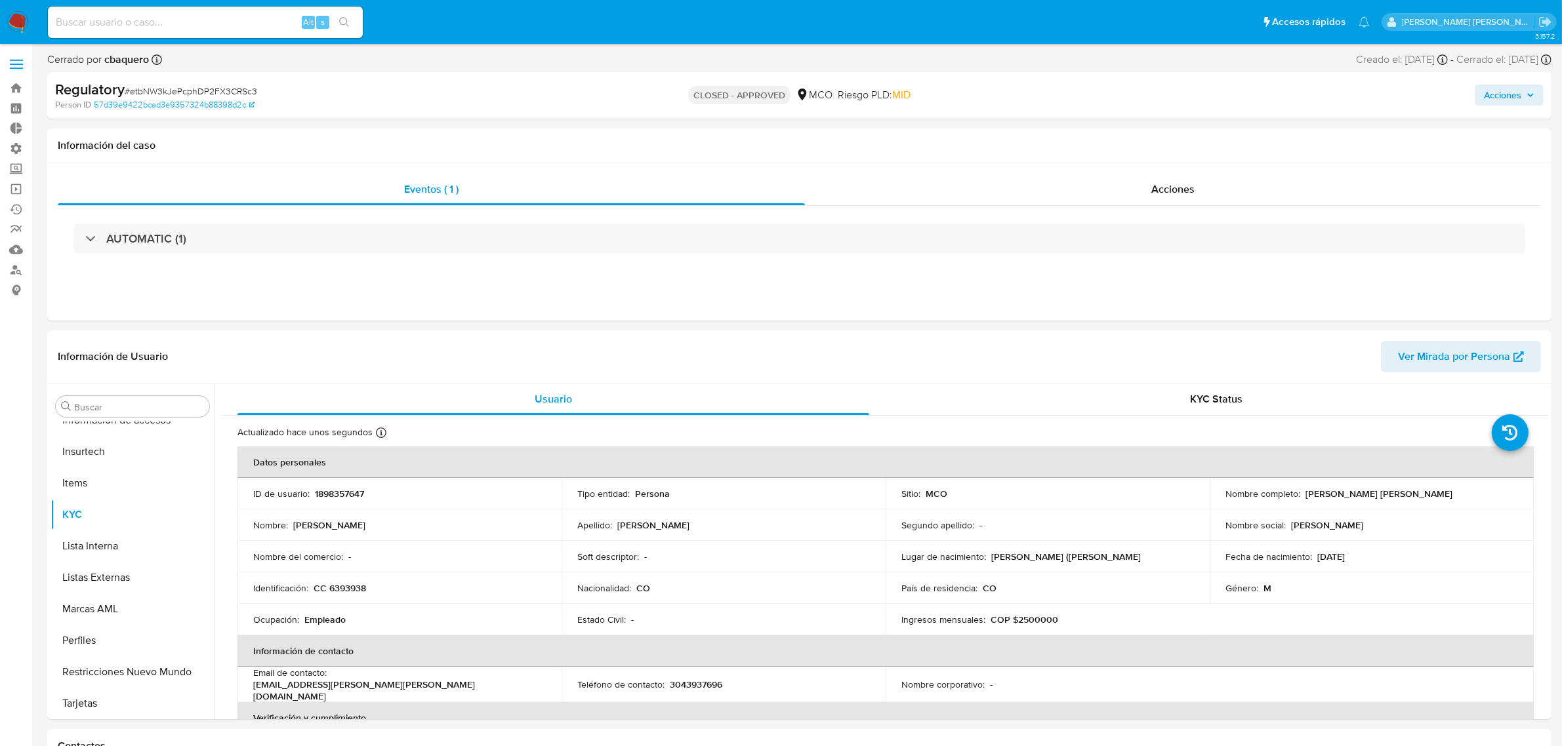
select select "10"
click at [13, 20] on img at bounding box center [18, 22] width 22 height 22
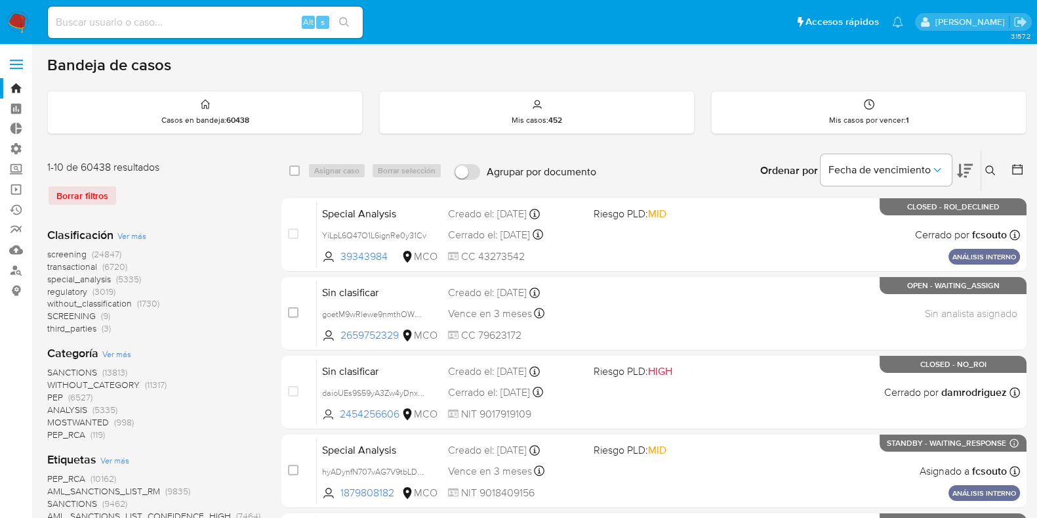
click at [10, 64] on span at bounding box center [16, 65] width 13 height 2
click at [0, 0] on input "checkbox" at bounding box center [0, 0] width 0 height 0
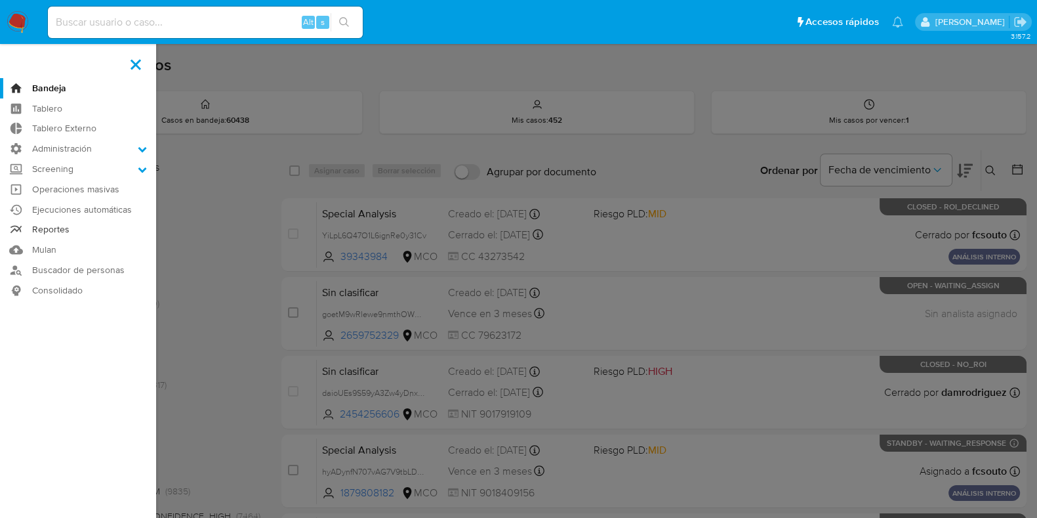
click at [47, 228] on link "Reportes" at bounding box center [78, 230] width 156 height 20
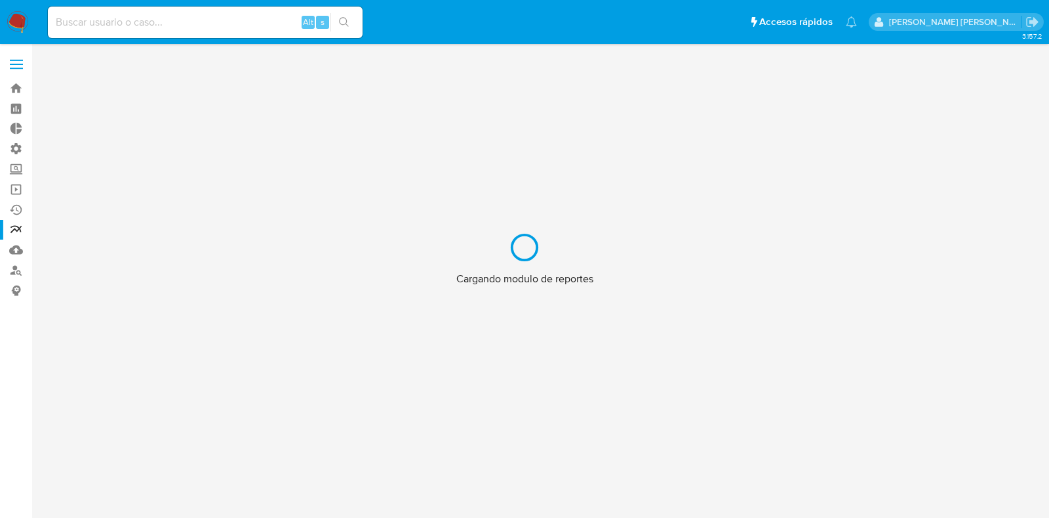
click at [20, 64] on div "Cargando modulo de reportes" at bounding box center [524, 259] width 1049 height 518
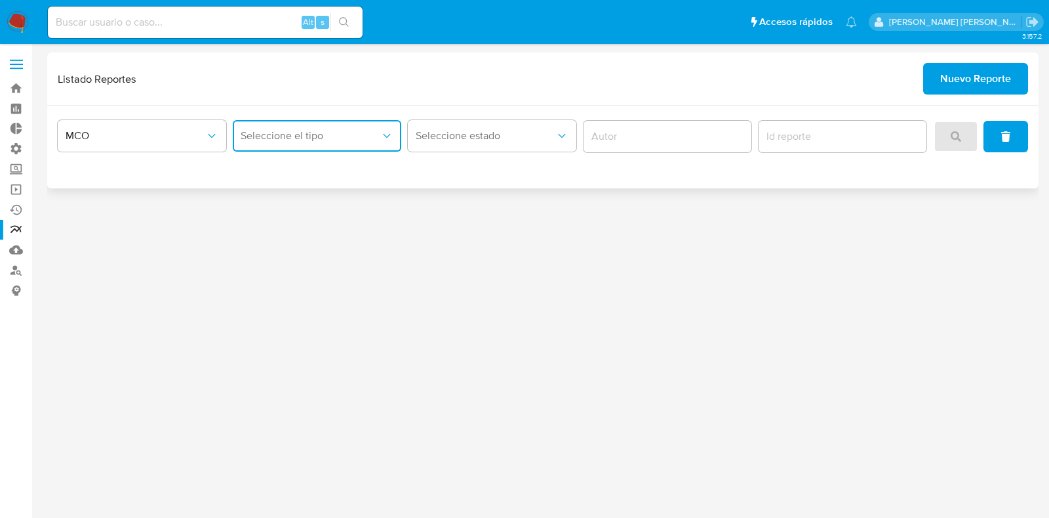
click at [285, 123] on button "Seleccione el tipo" at bounding box center [317, 135] width 169 height 31
click at [296, 178] on div "LEGAJO UNICO" at bounding box center [313, 170] width 145 height 31
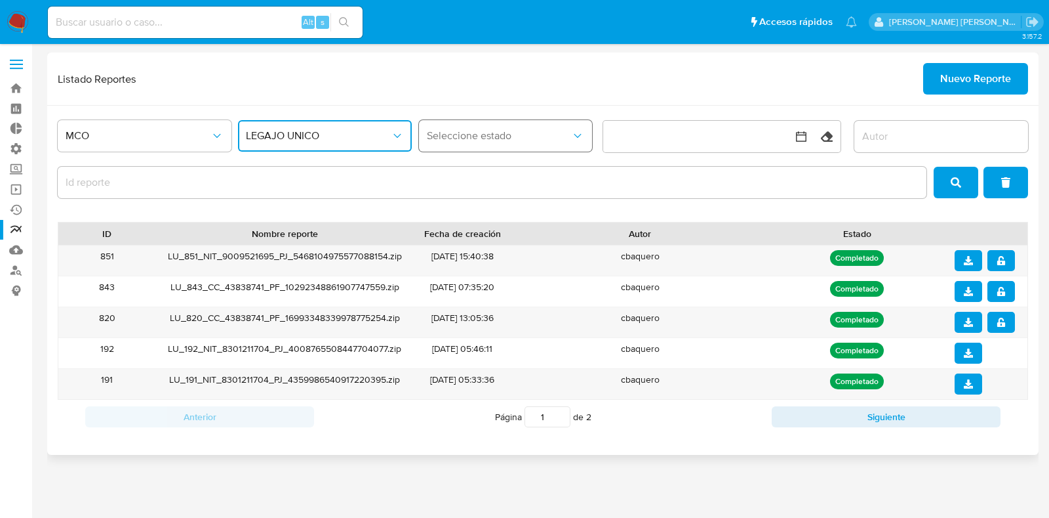
click at [465, 142] on span "Seleccione estado" at bounding box center [499, 135] width 145 height 13
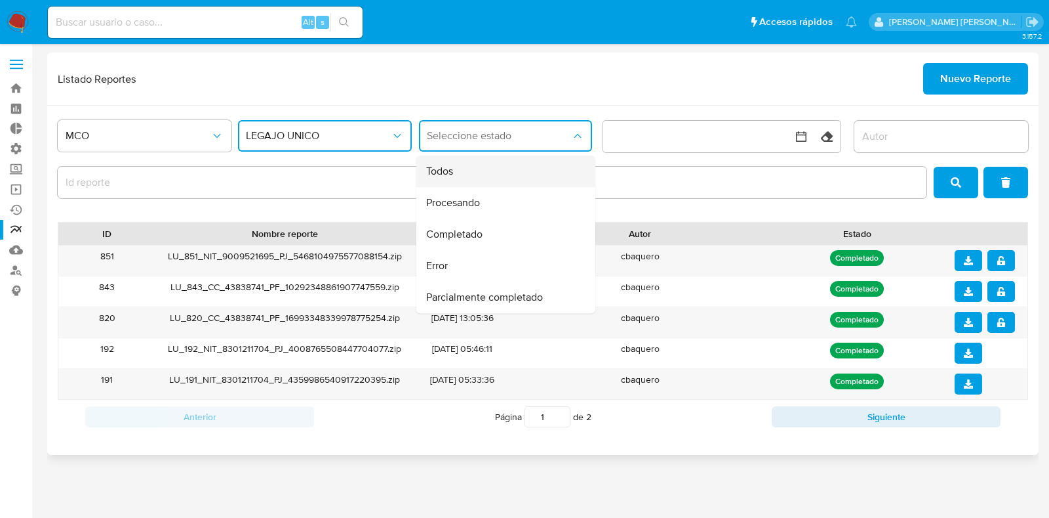
click at [466, 169] on div "Todos" at bounding box center [501, 170] width 150 height 31
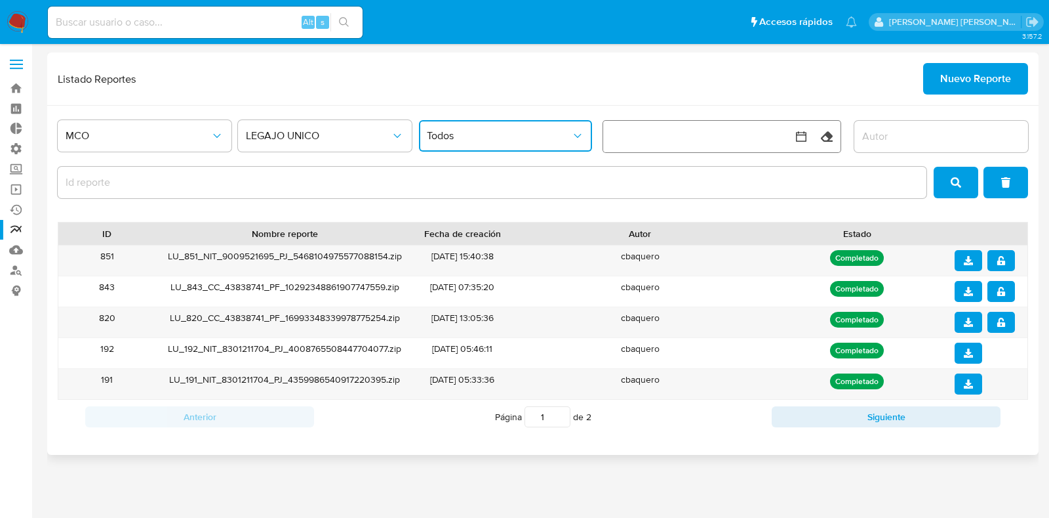
click at [670, 129] on button "button" at bounding box center [708, 136] width 210 height 31
click at [708, 96] on div "Listado Reportes Nuevo Reporte" at bounding box center [543, 78] width 992 height 53
click at [954, 79] on span "Nuevo Reporte" at bounding box center [976, 78] width 71 height 29
